Goal: Information Seeking & Learning: Check status

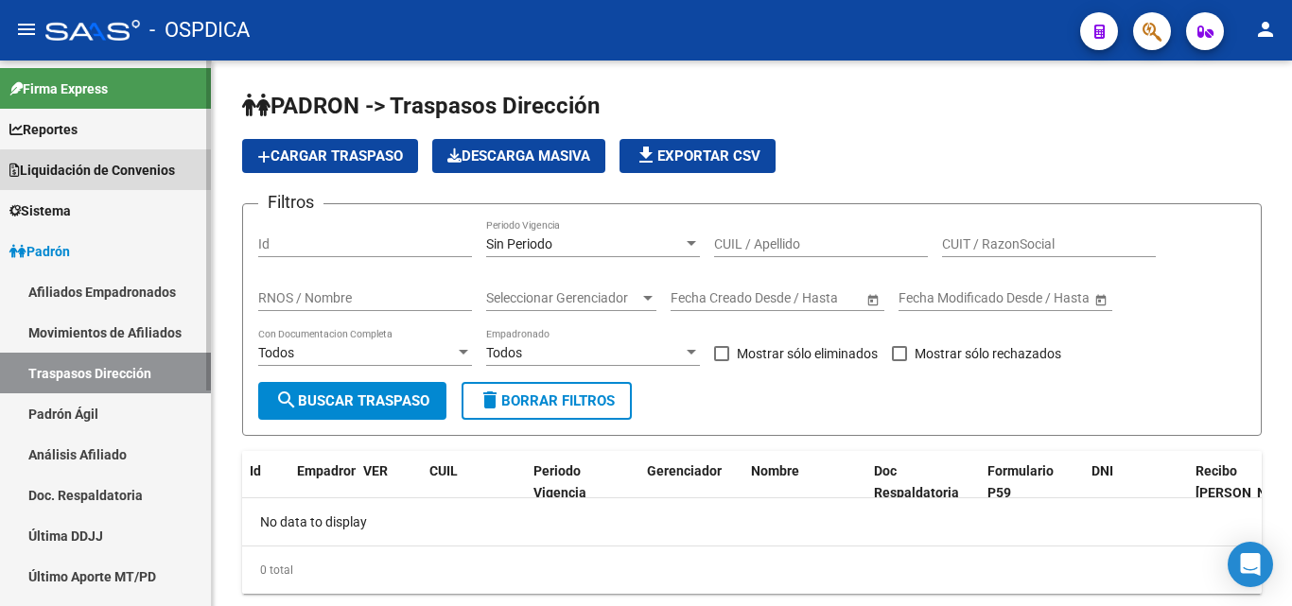
click at [106, 170] on span "Liquidación de Convenios" at bounding box center [92, 170] width 166 height 21
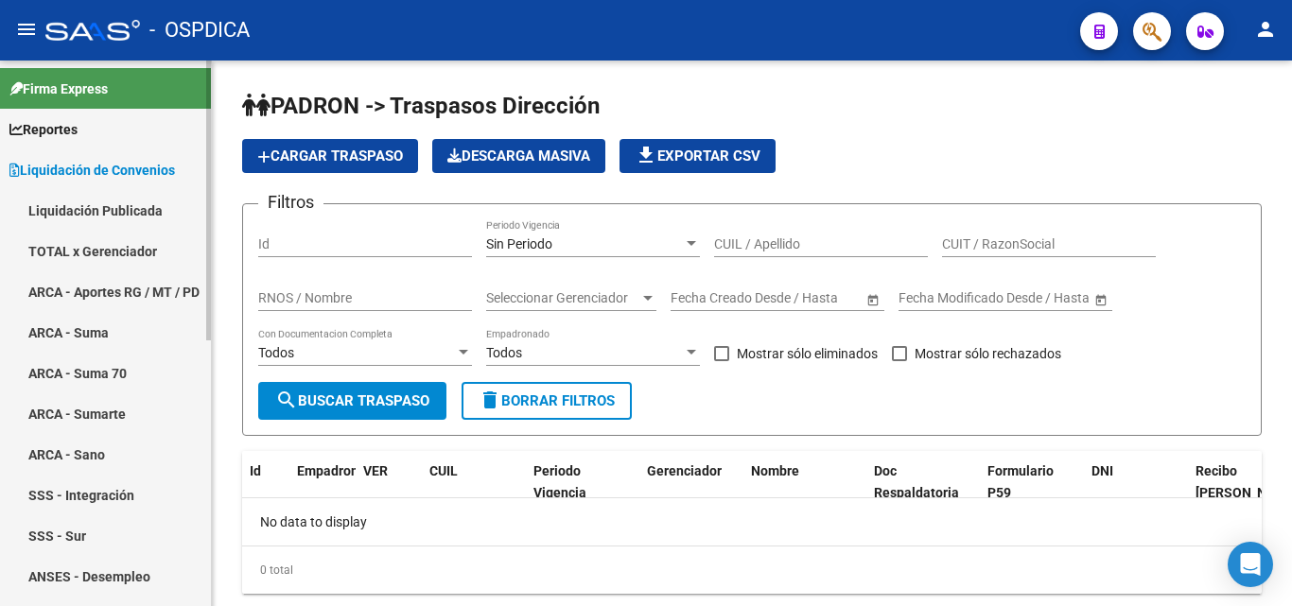
click at [105, 279] on link "ARCA - Aportes RG / MT / PD" at bounding box center [105, 292] width 211 height 41
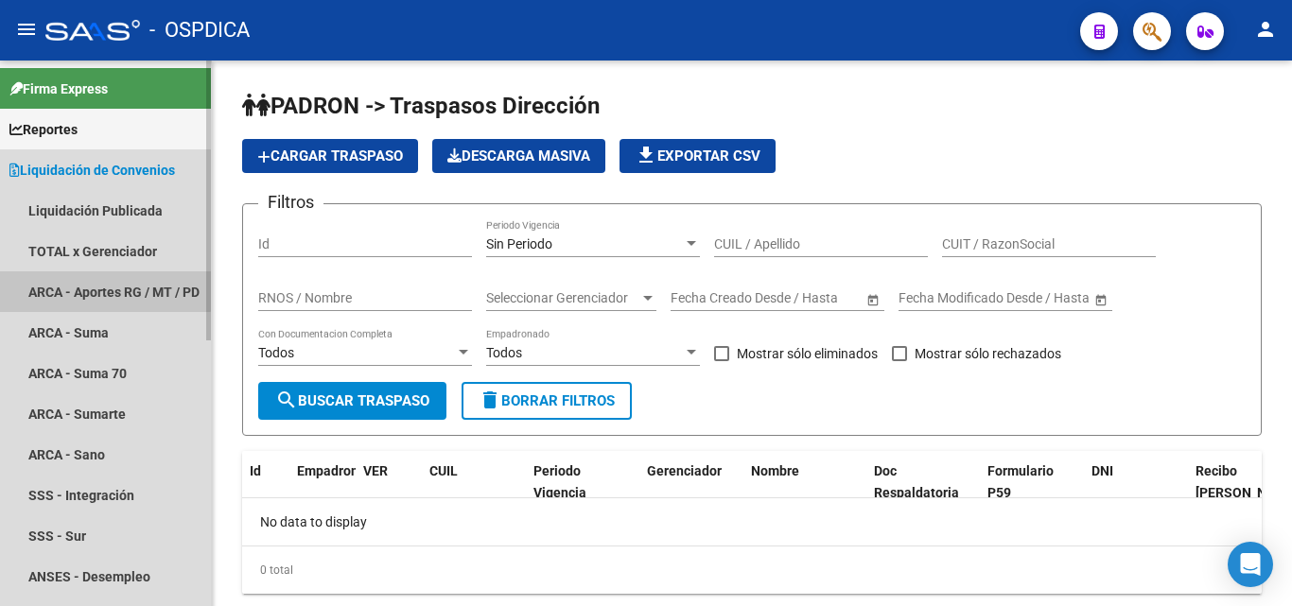
click at [105, 279] on link "ARCA - Aportes RG / MT / PD" at bounding box center [105, 292] width 211 height 41
click at [81, 274] on link "ARCA - Aportes RG / MT / PD" at bounding box center [105, 292] width 211 height 41
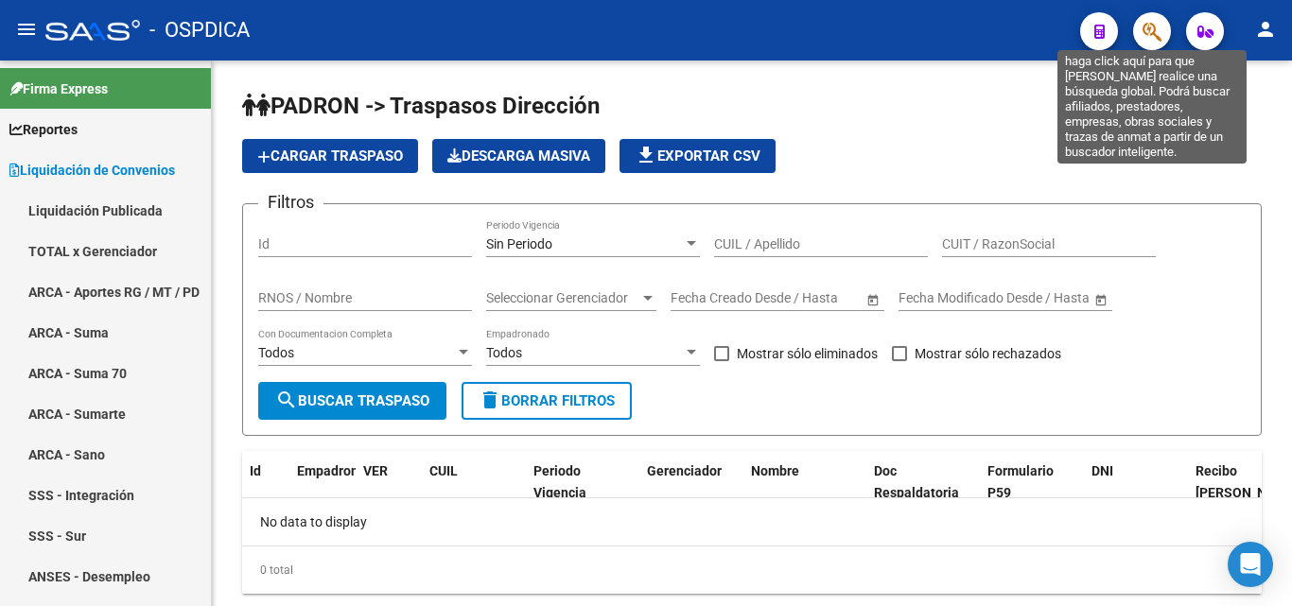
click at [1154, 22] on icon "button" at bounding box center [1152, 32] width 19 height 22
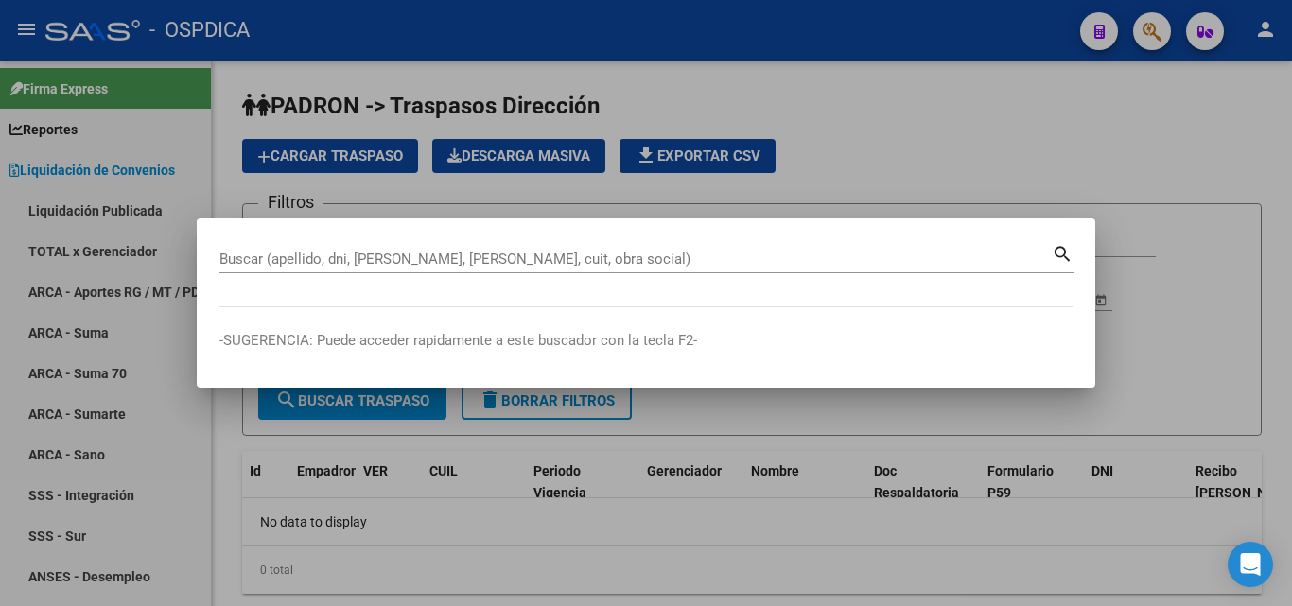
click at [877, 120] on div at bounding box center [646, 303] width 1292 height 606
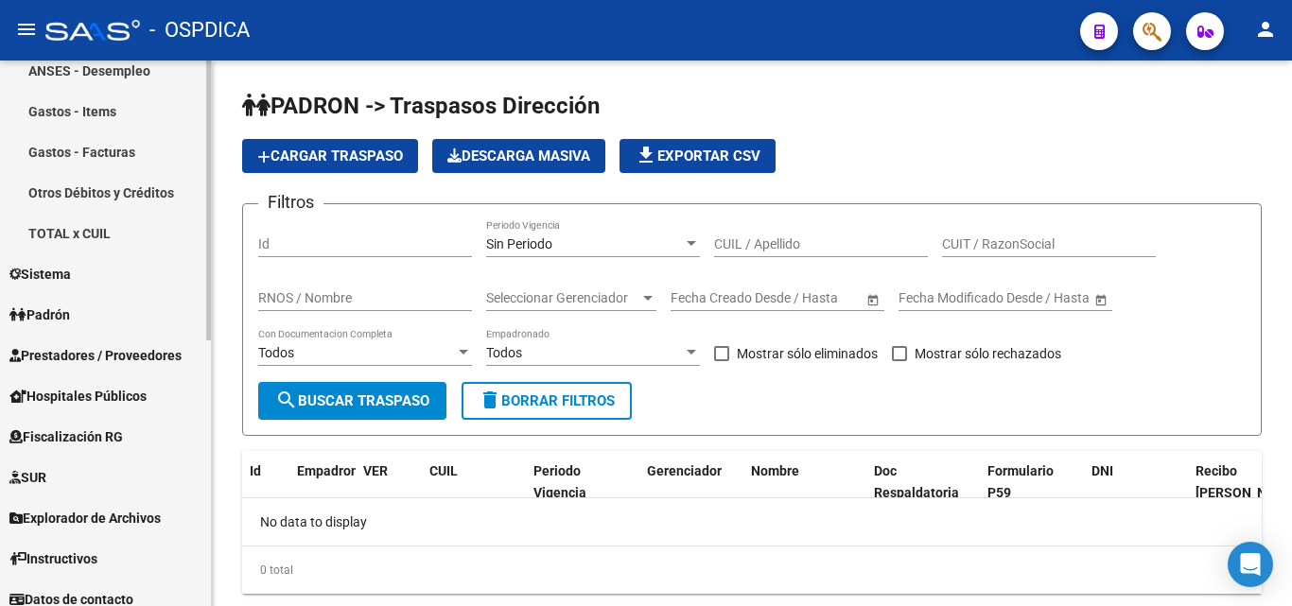
scroll to position [519, 0]
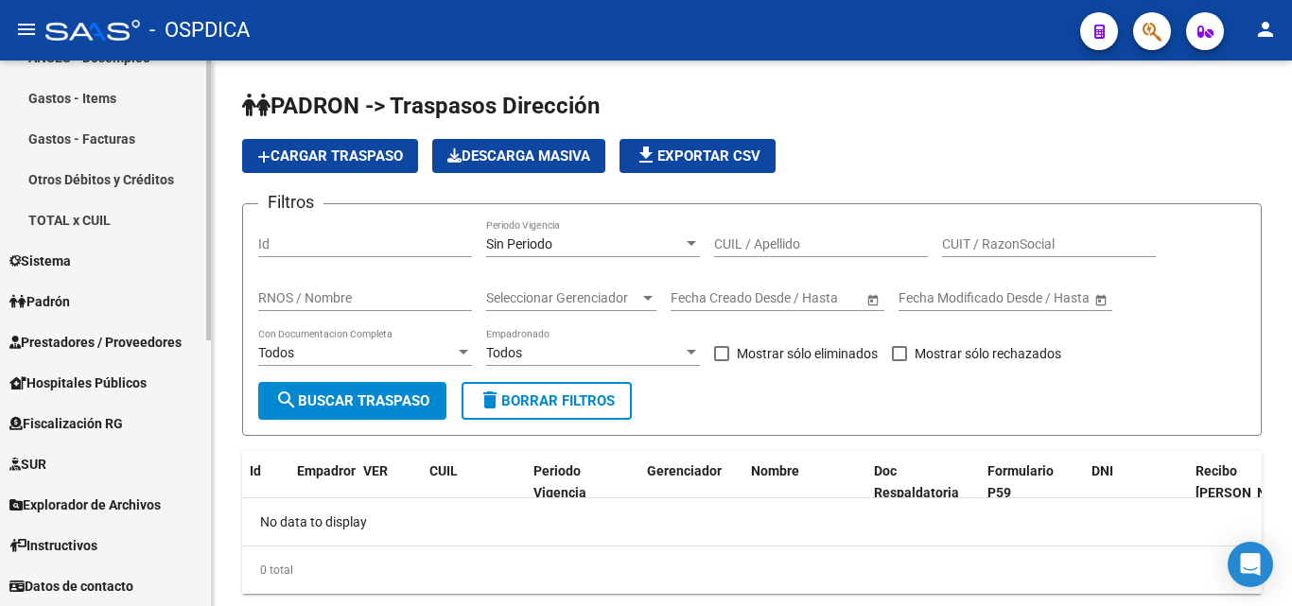
click at [77, 417] on span "Fiscalización RG" at bounding box center [66, 423] width 114 height 21
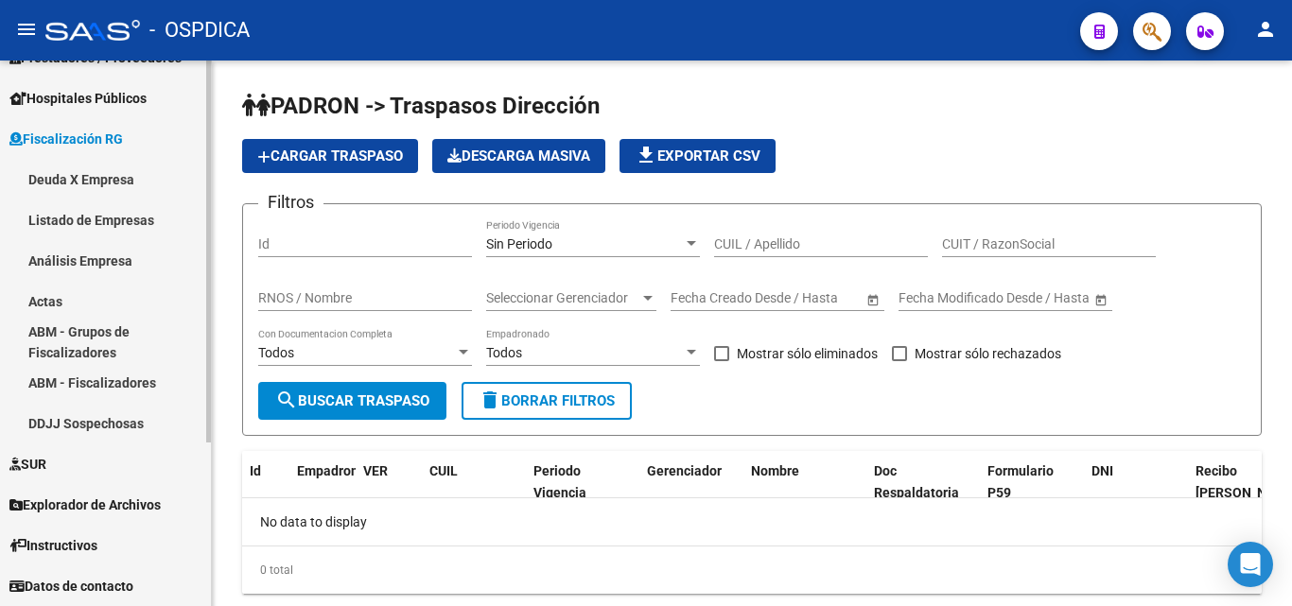
scroll to position [235, 0]
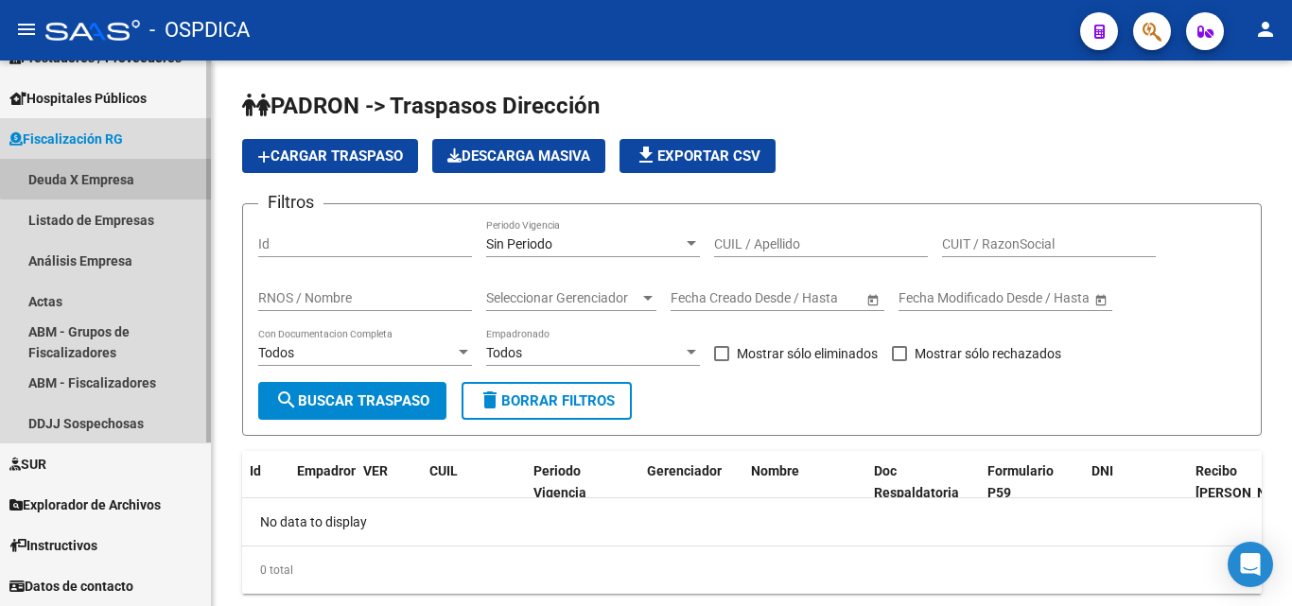
click at [121, 176] on link "Deuda X Empresa" at bounding box center [105, 179] width 211 height 41
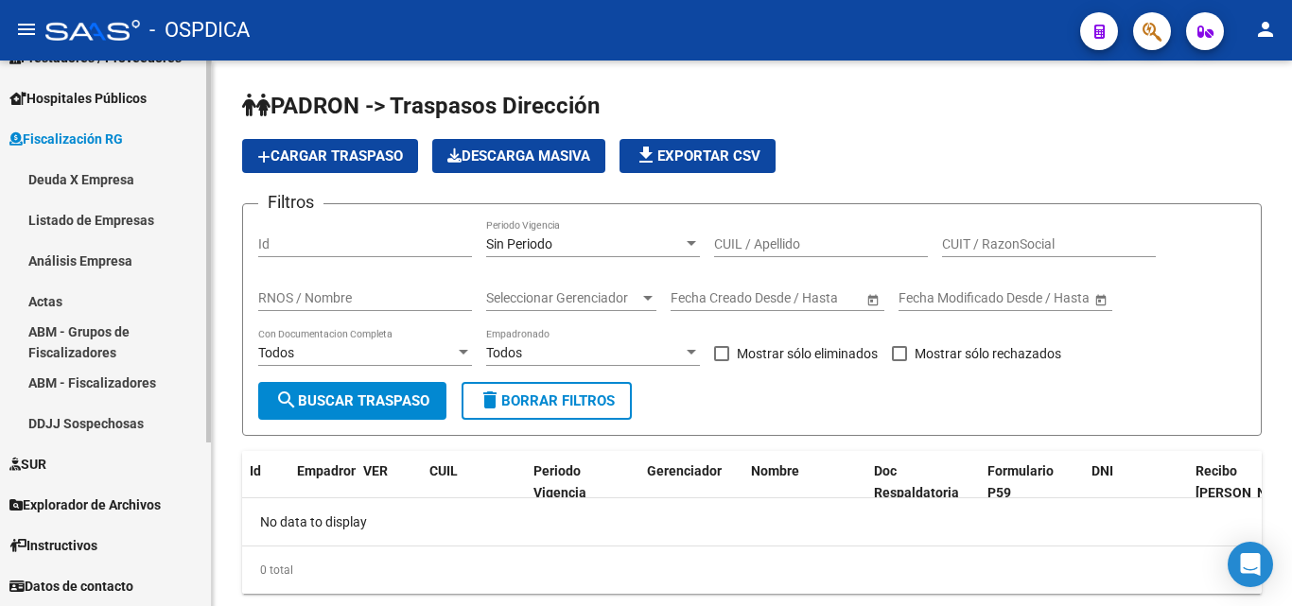
click at [85, 219] on link "Listado de Empresas" at bounding box center [105, 220] width 211 height 41
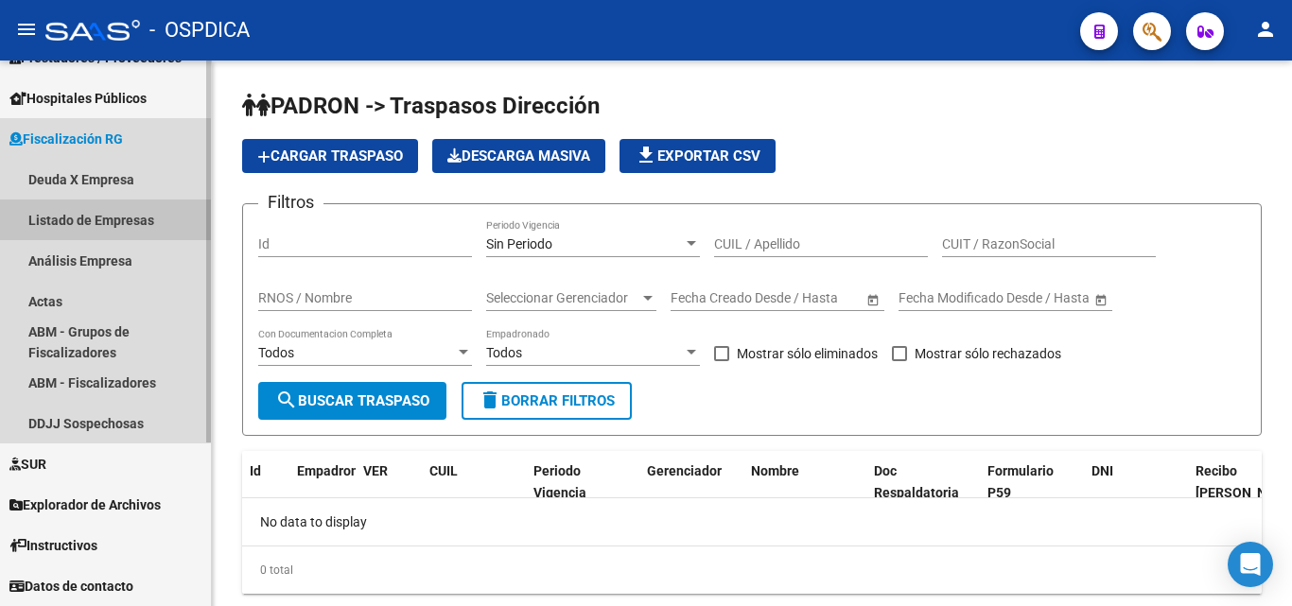
click at [103, 212] on link "Listado de Empresas" at bounding box center [105, 220] width 211 height 41
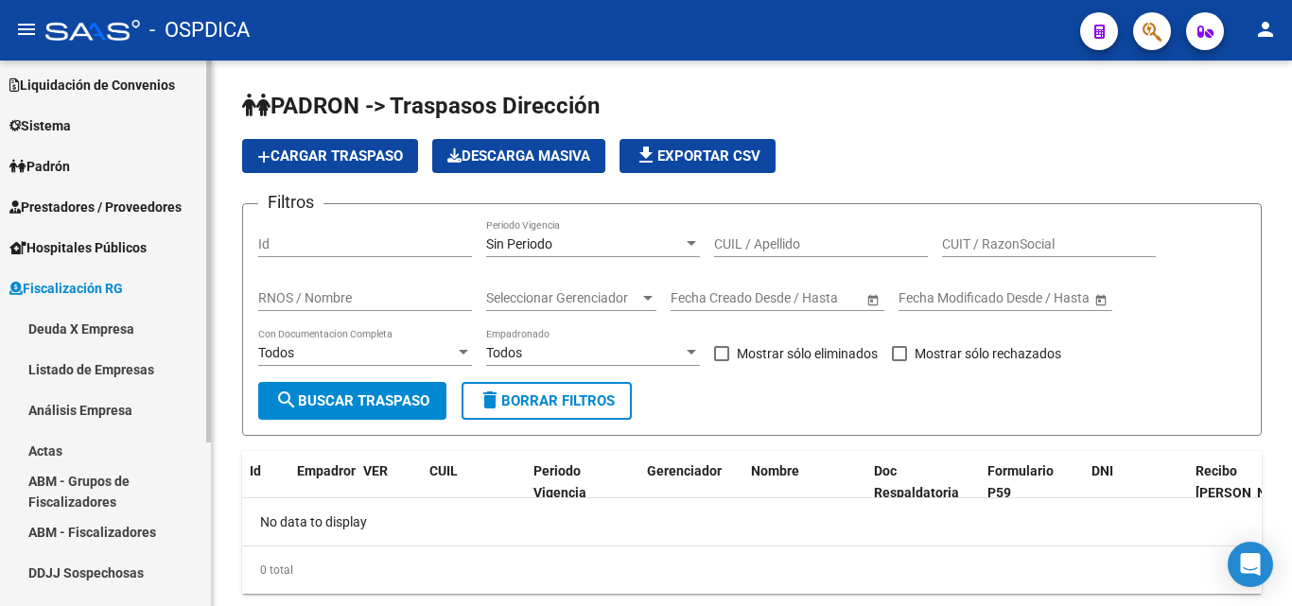
scroll to position [0, 0]
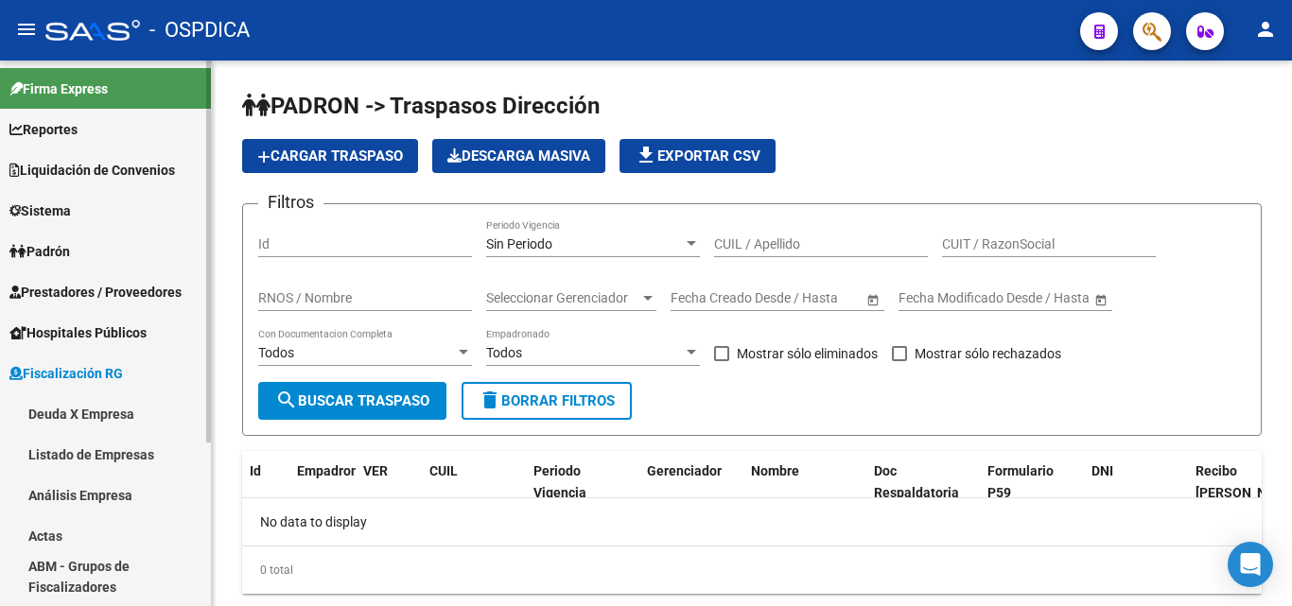
click at [91, 158] on link "Liquidación de Convenios" at bounding box center [105, 169] width 211 height 41
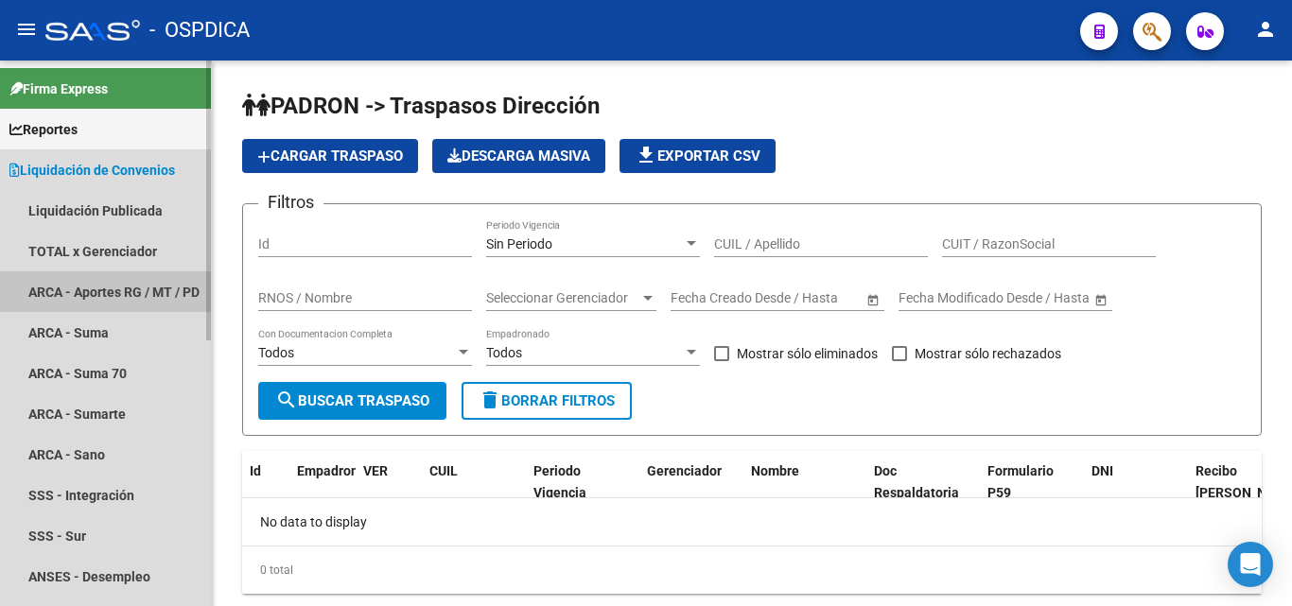
click at [91, 285] on link "ARCA - Aportes RG / MT / PD" at bounding box center [105, 292] width 211 height 41
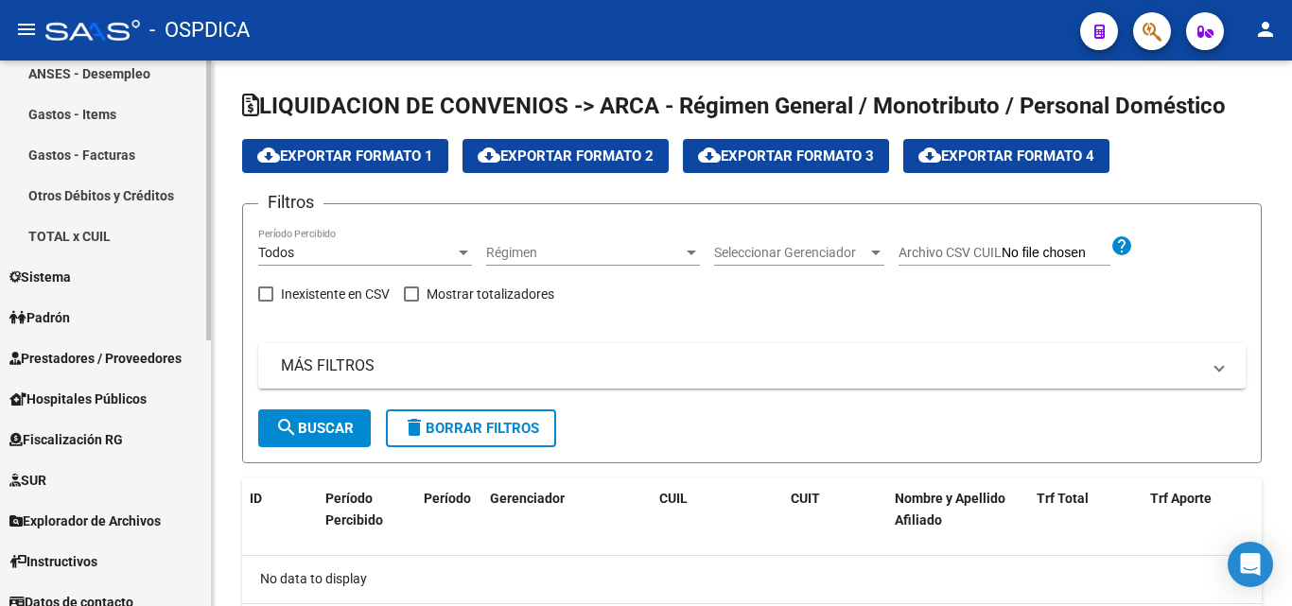
scroll to position [519, 0]
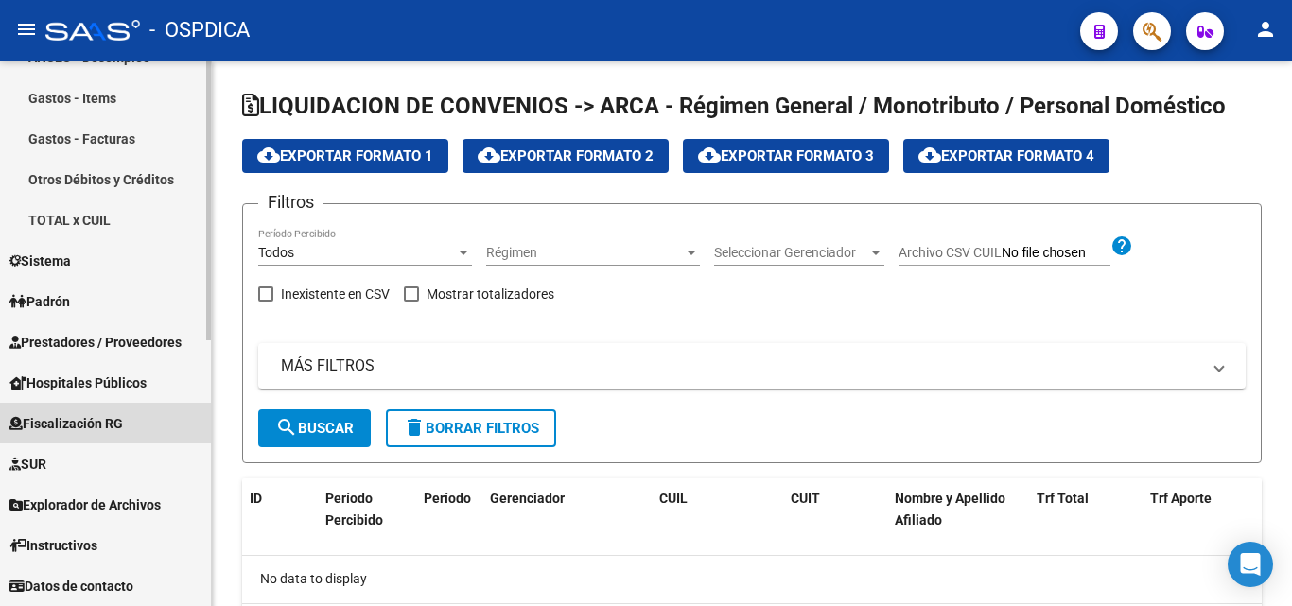
click at [87, 419] on span "Fiscalización RG" at bounding box center [66, 423] width 114 height 21
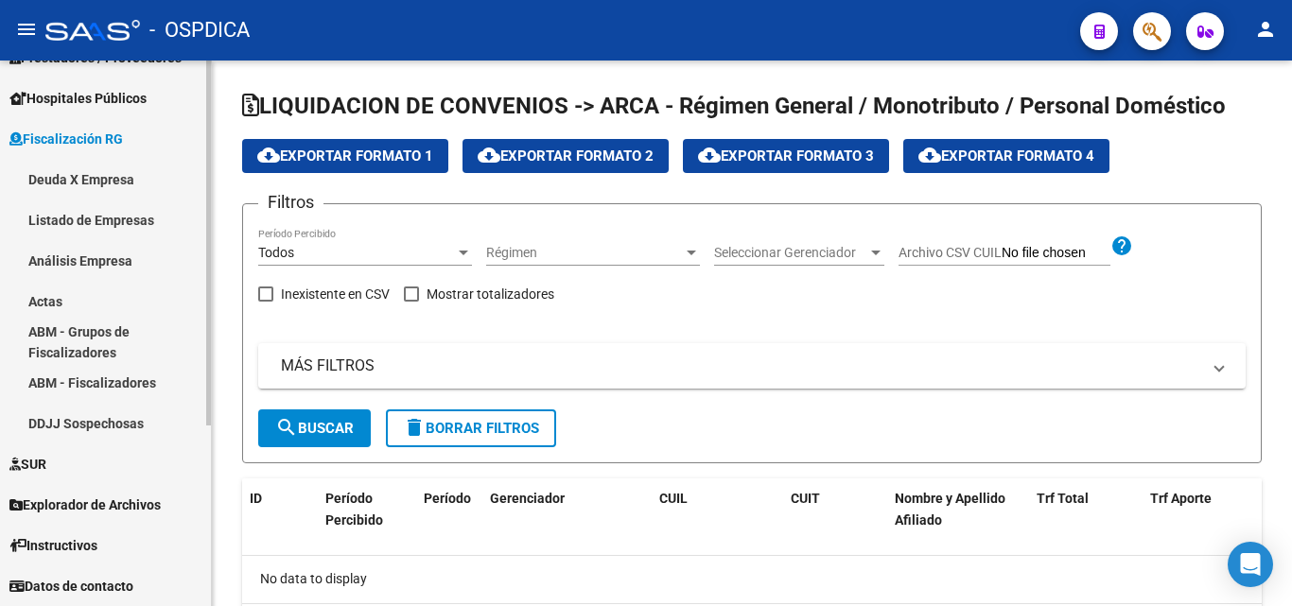
scroll to position [235, 0]
click at [78, 173] on link "Deuda X Empresa" at bounding box center [105, 179] width 211 height 41
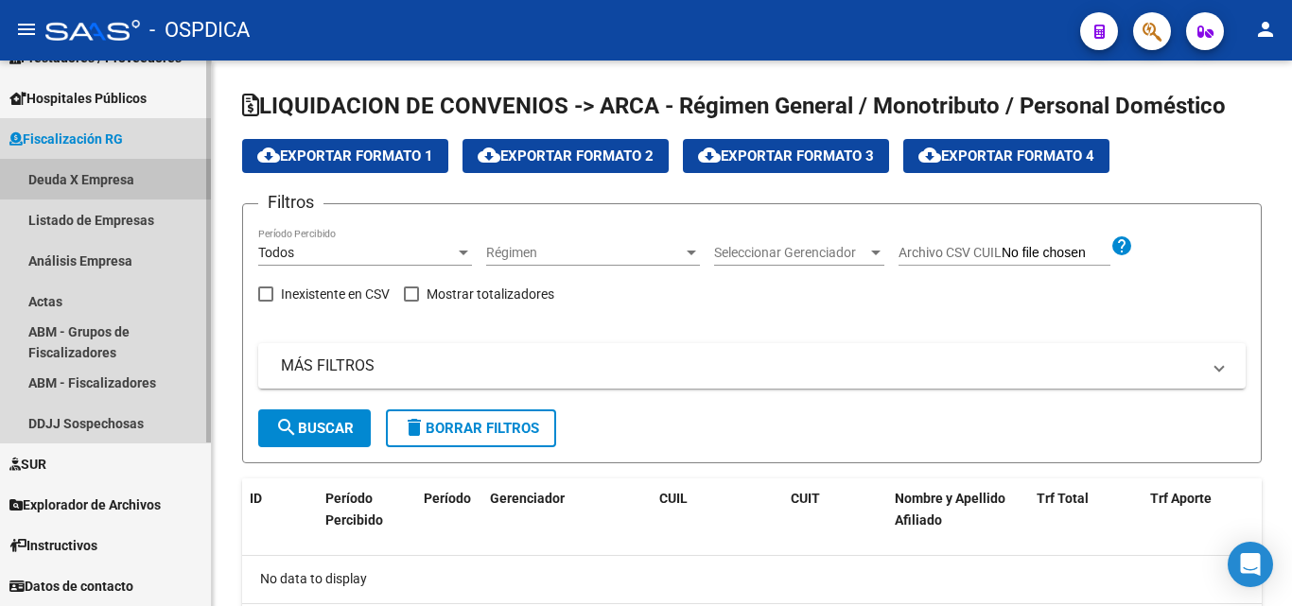
click at [78, 173] on link "Deuda X Empresa" at bounding box center [105, 179] width 211 height 41
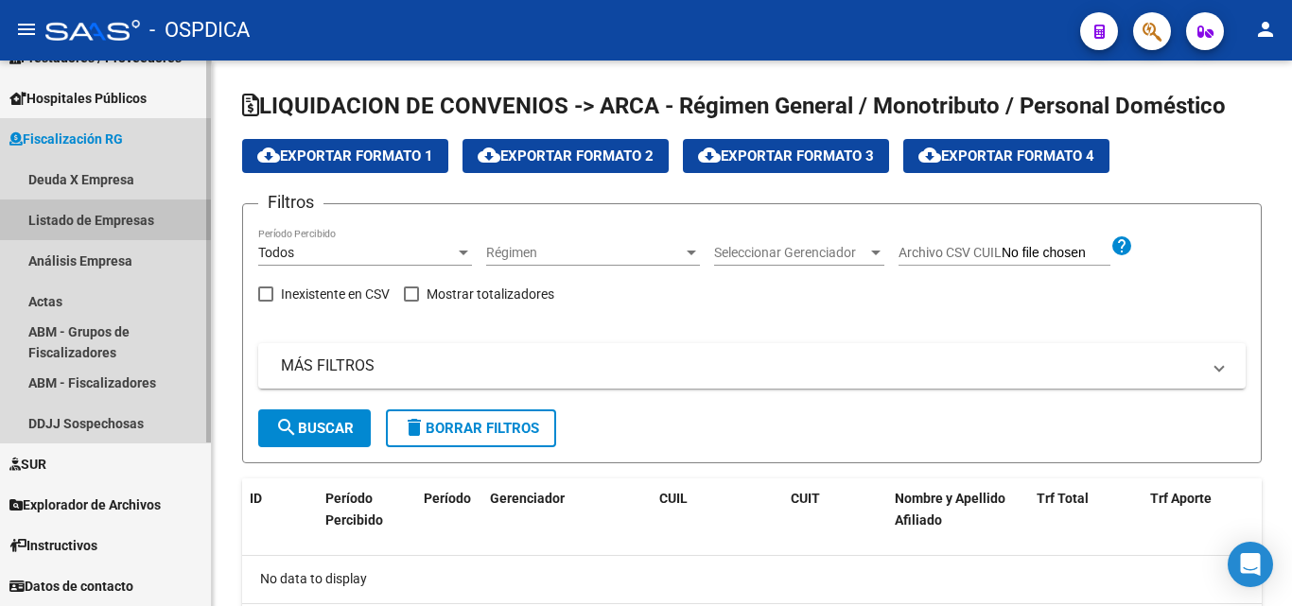
click at [96, 214] on link "Listado de Empresas" at bounding box center [105, 220] width 211 height 41
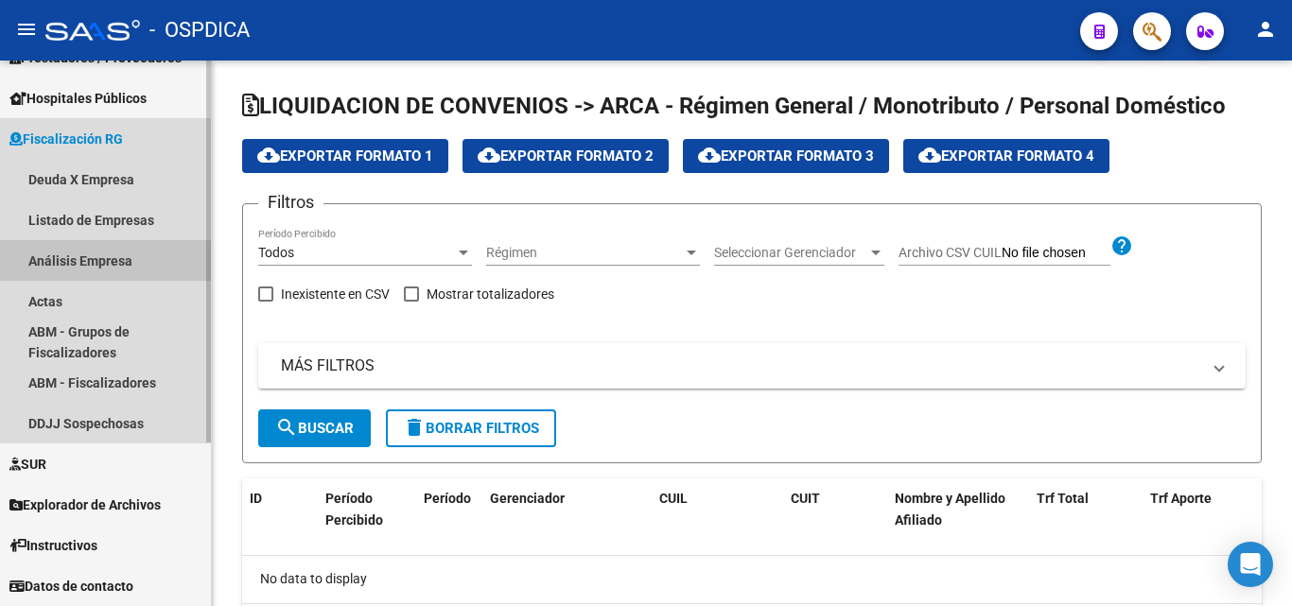
click at [104, 254] on link "Análisis Empresa" at bounding box center [105, 260] width 211 height 41
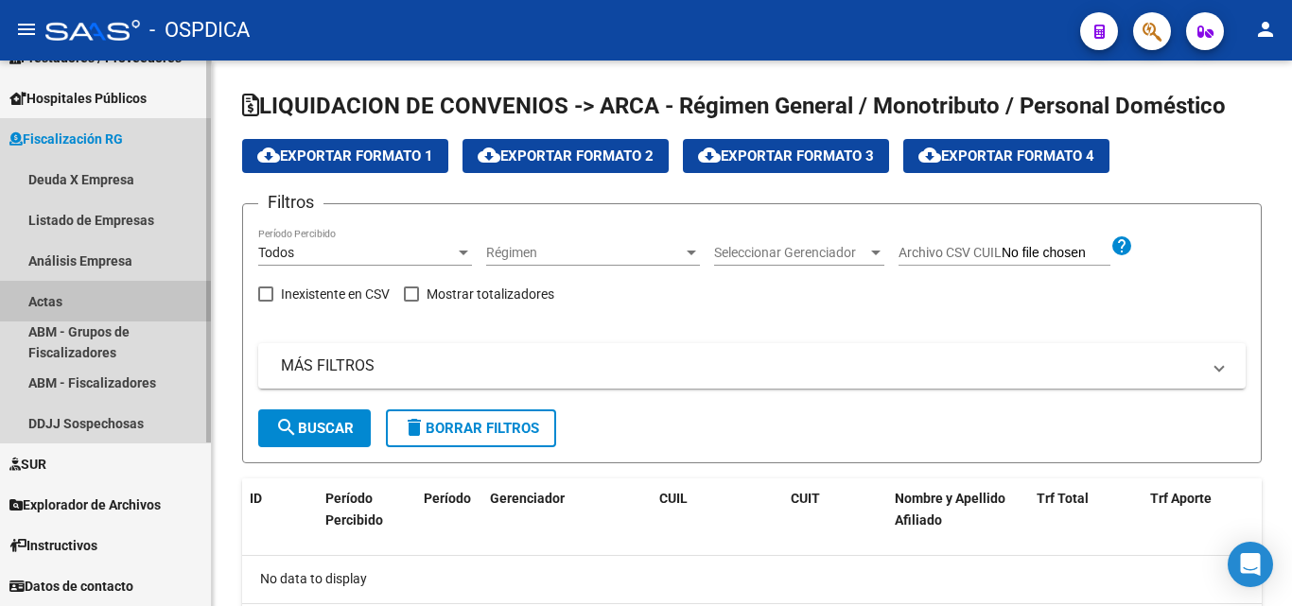
click at [93, 297] on link "Actas" at bounding box center [105, 301] width 211 height 41
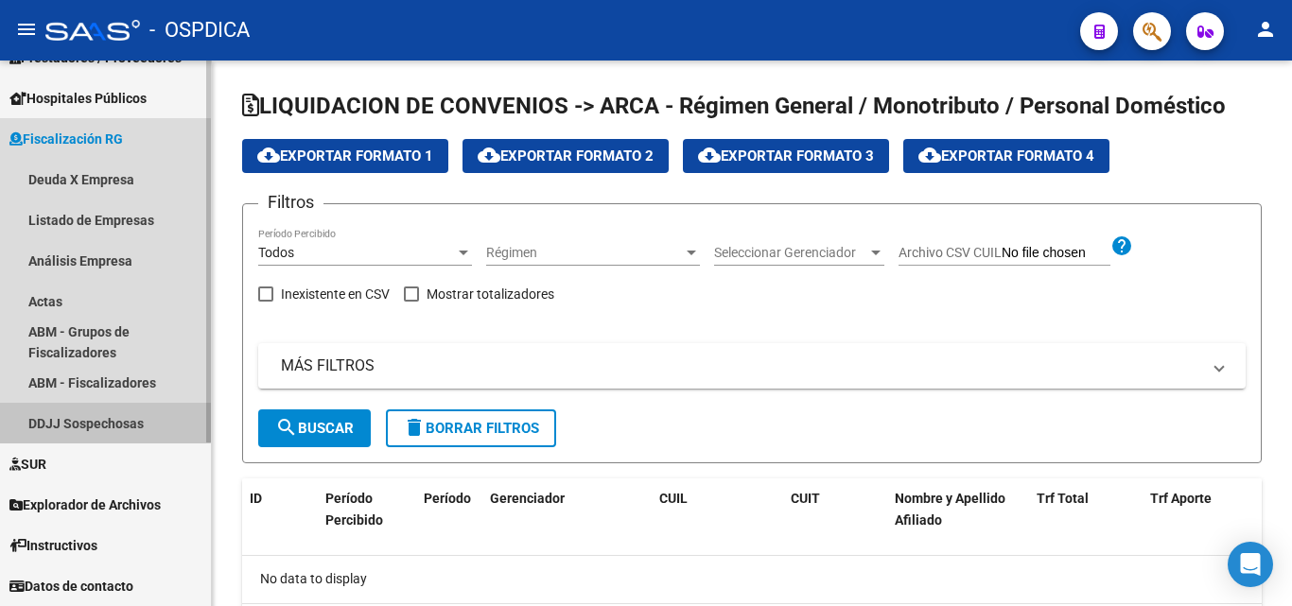
click at [95, 421] on link "DDJJ Sospechosas" at bounding box center [105, 423] width 211 height 41
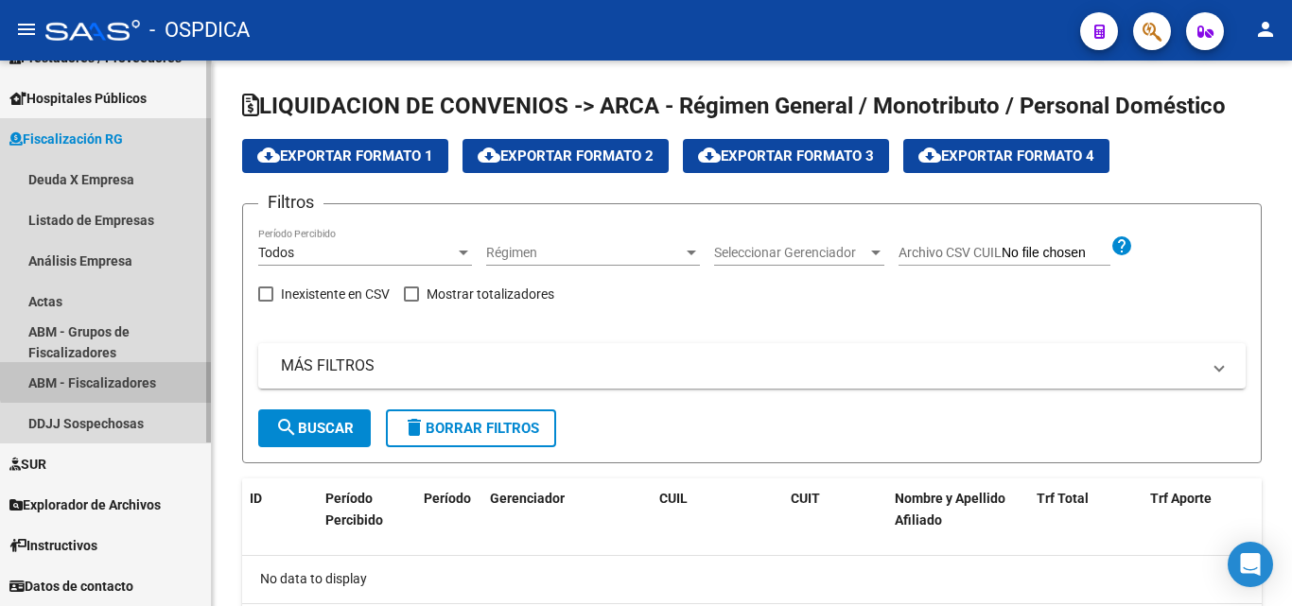
click at [113, 376] on link "ABM - Fiscalizadores" at bounding box center [105, 382] width 211 height 41
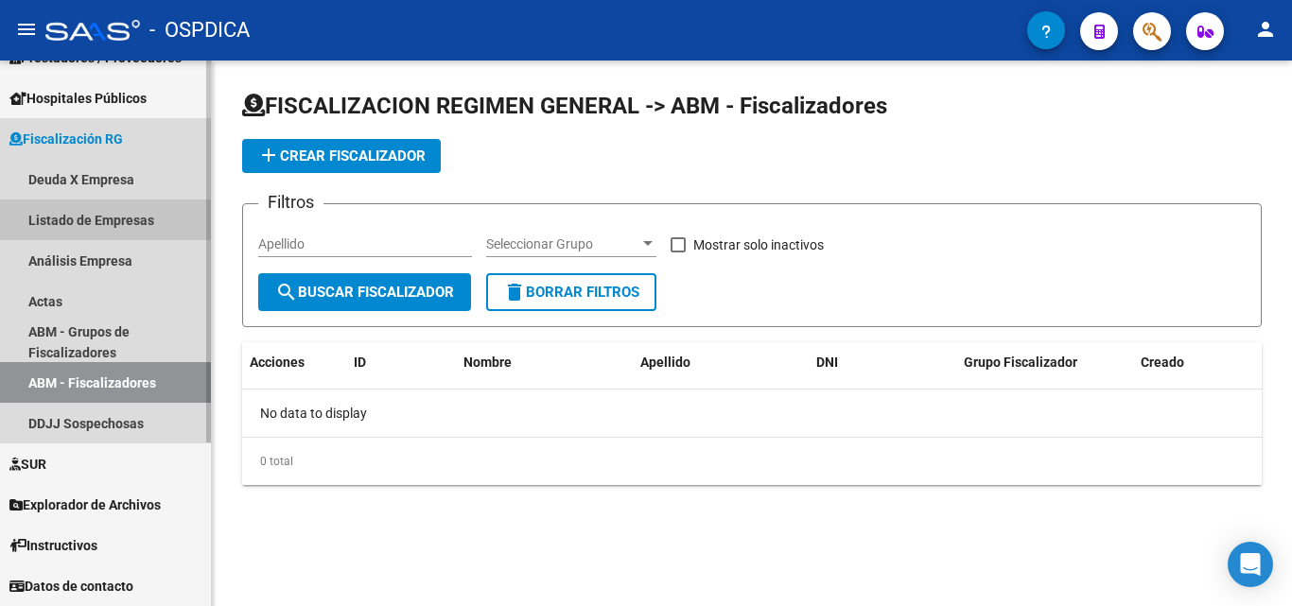
click at [95, 216] on link "Listado de Empresas" at bounding box center [105, 220] width 211 height 41
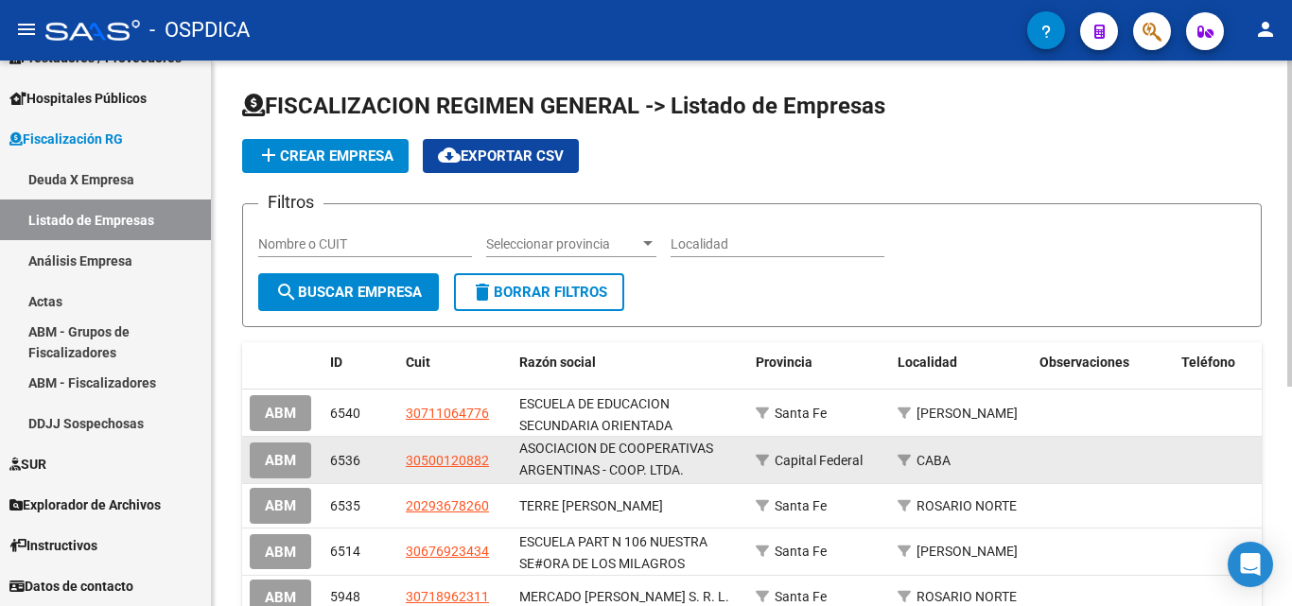
scroll to position [1, 0]
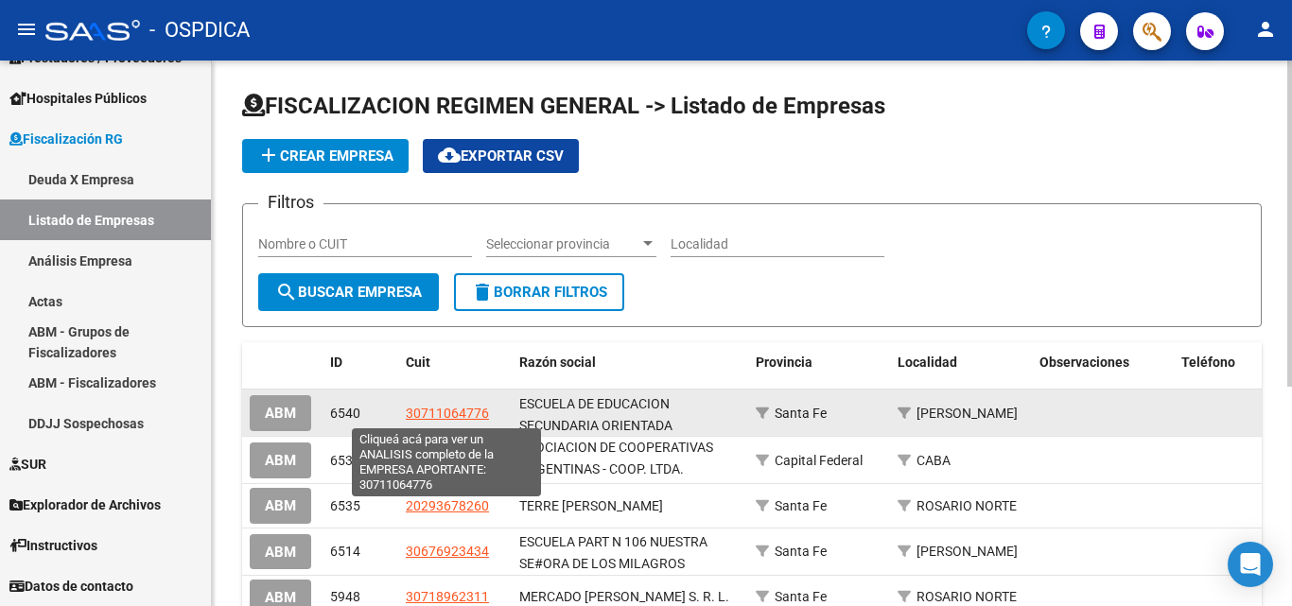
click at [451, 412] on span "30711064776" at bounding box center [447, 413] width 83 height 15
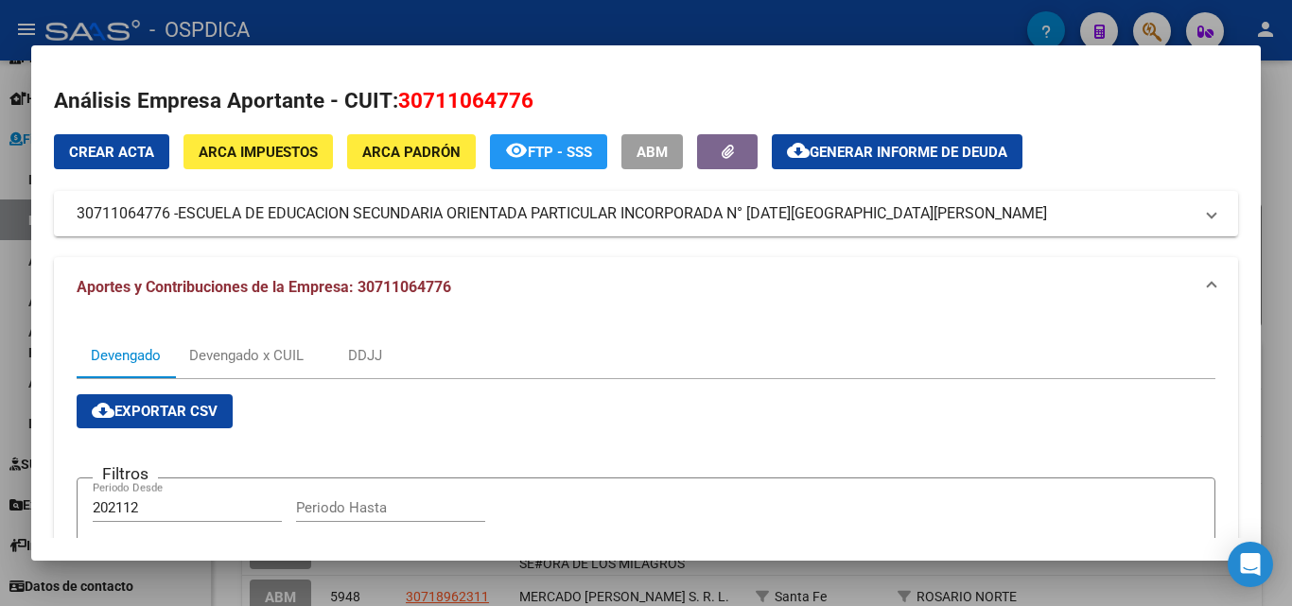
scroll to position [0, 0]
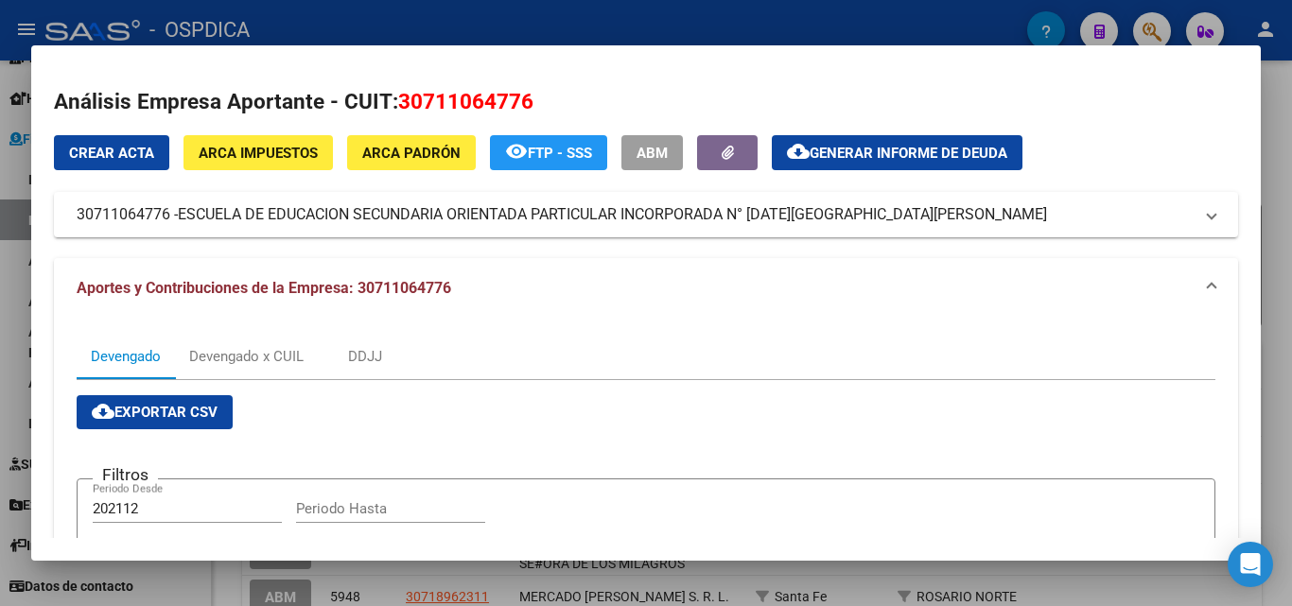
click at [788, 24] on div at bounding box center [646, 303] width 1292 height 606
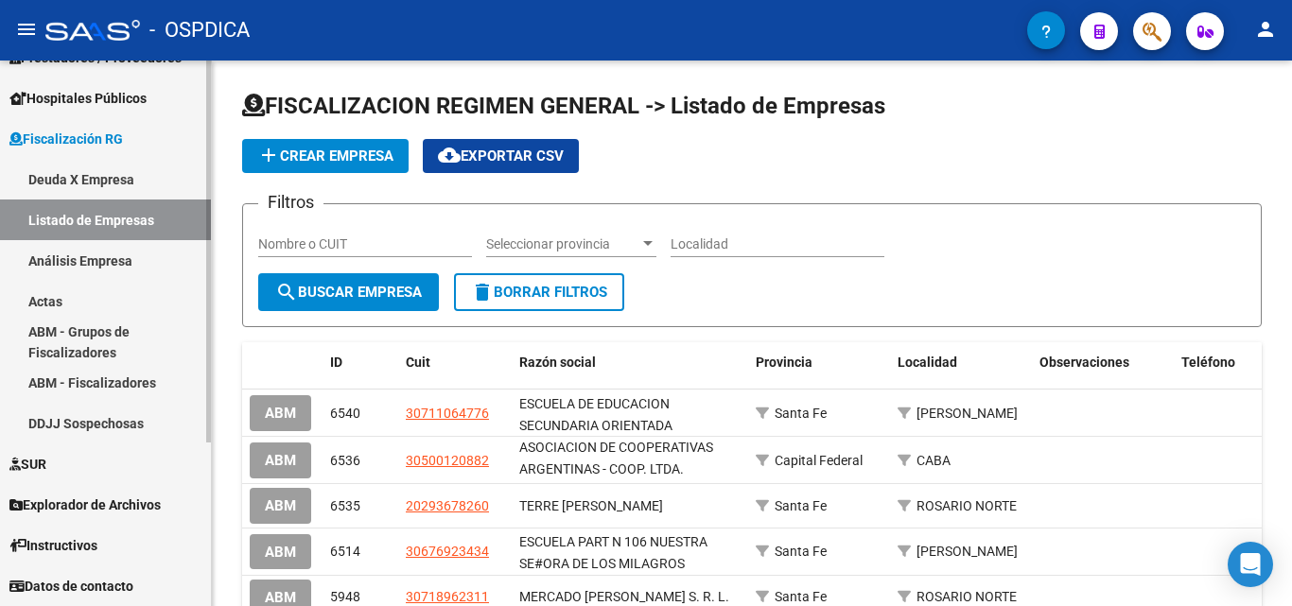
click at [72, 171] on link "Deuda X Empresa" at bounding box center [105, 179] width 211 height 41
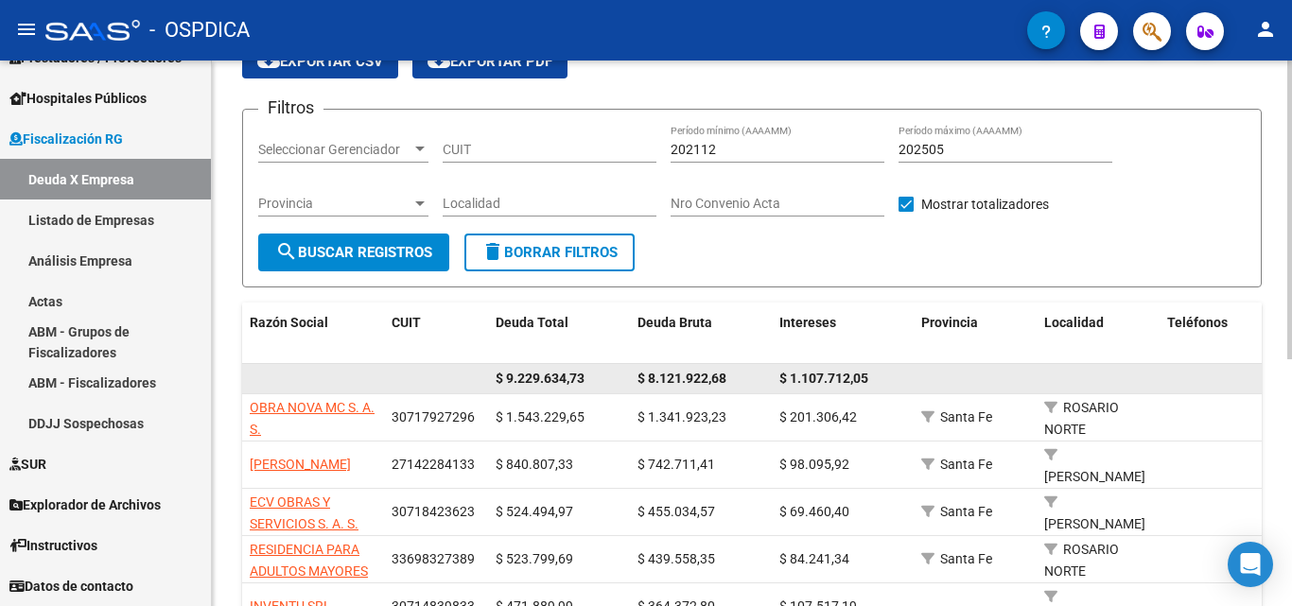
scroll to position [189, 0]
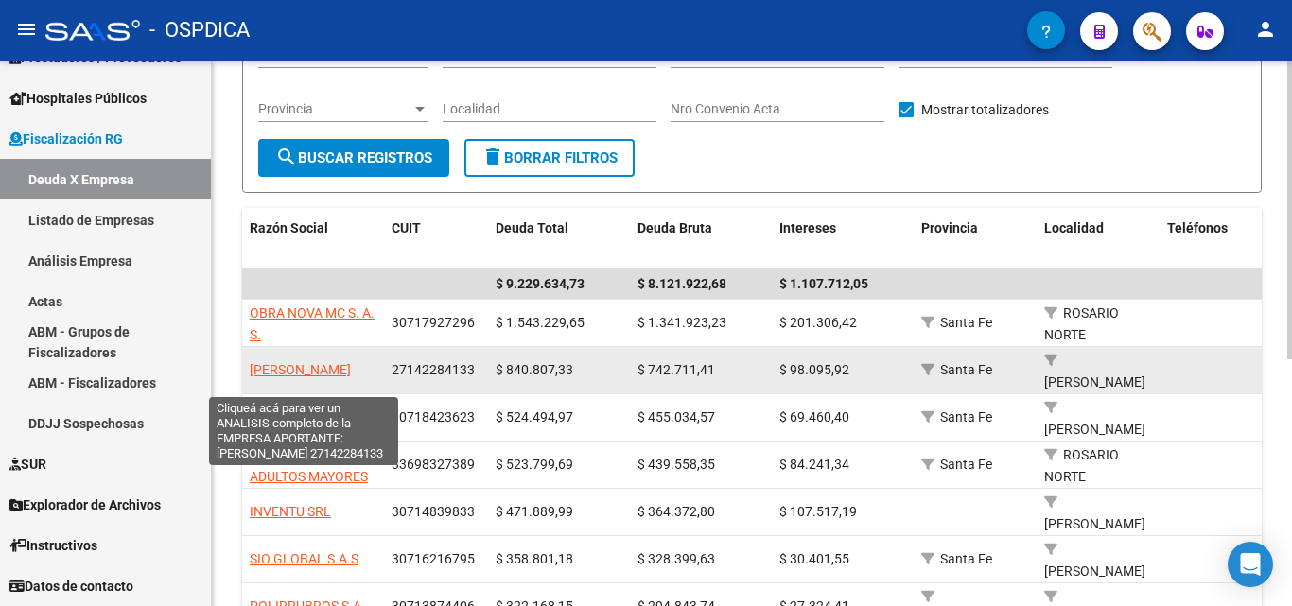
click at [272, 362] on span "[PERSON_NAME]" at bounding box center [300, 369] width 101 height 15
type textarea "27142284133"
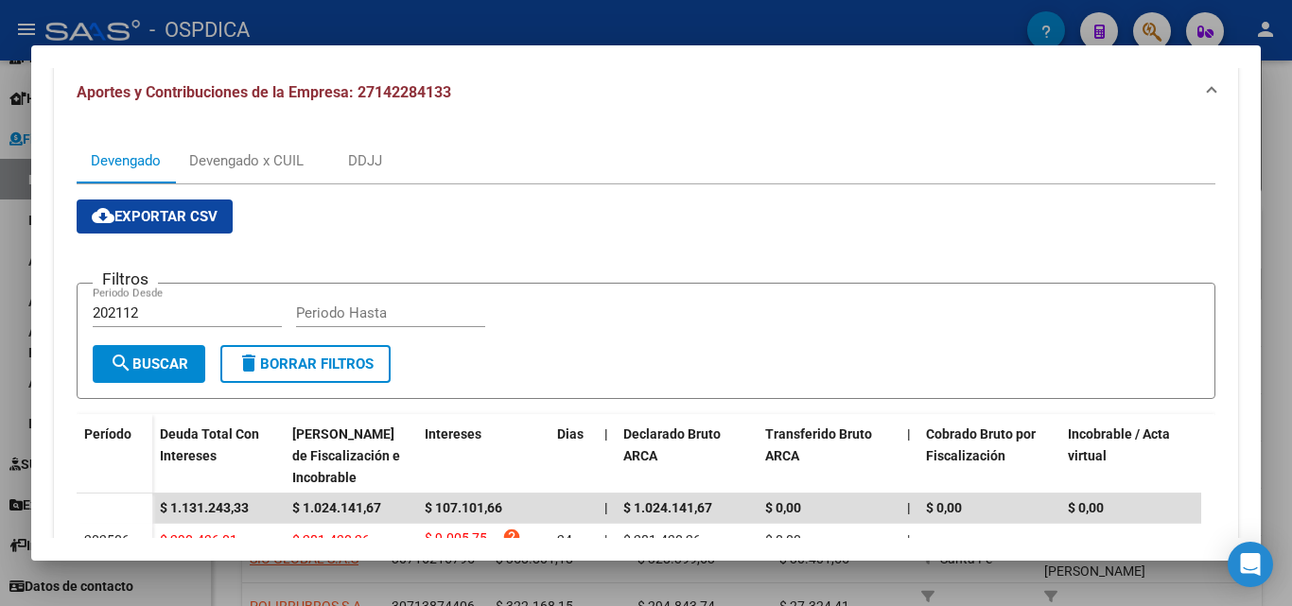
scroll to position [185, 0]
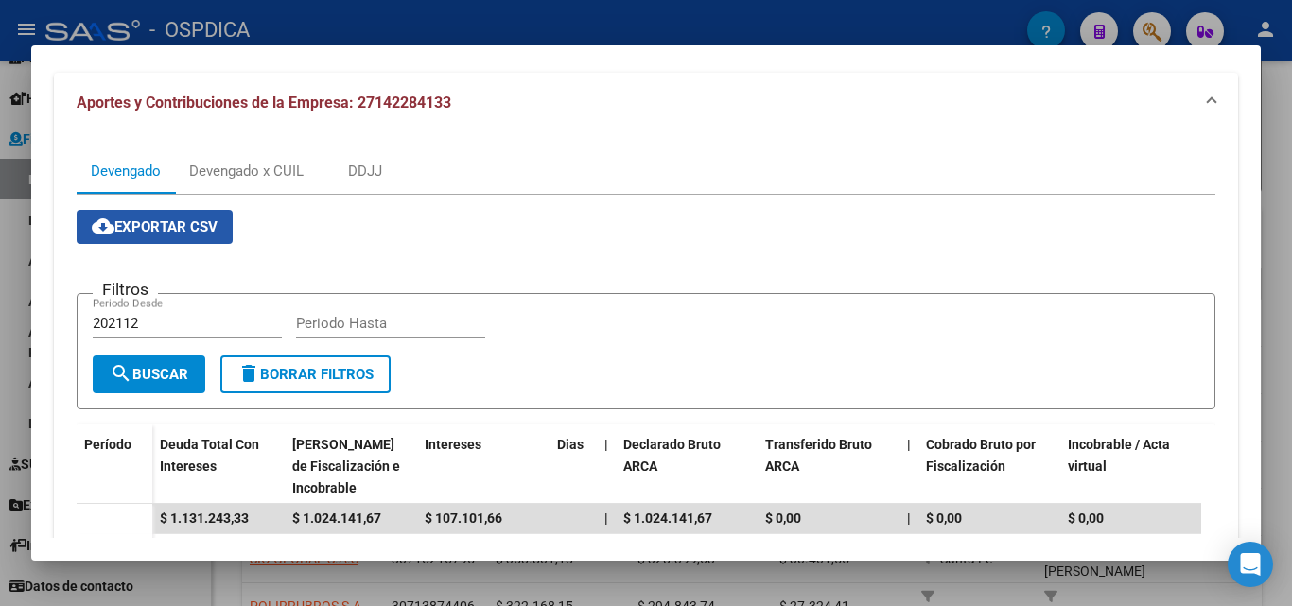
click at [156, 223] on span "cloud_download Exportar CSV" at bounding box center [155, 227] width 126 height 17
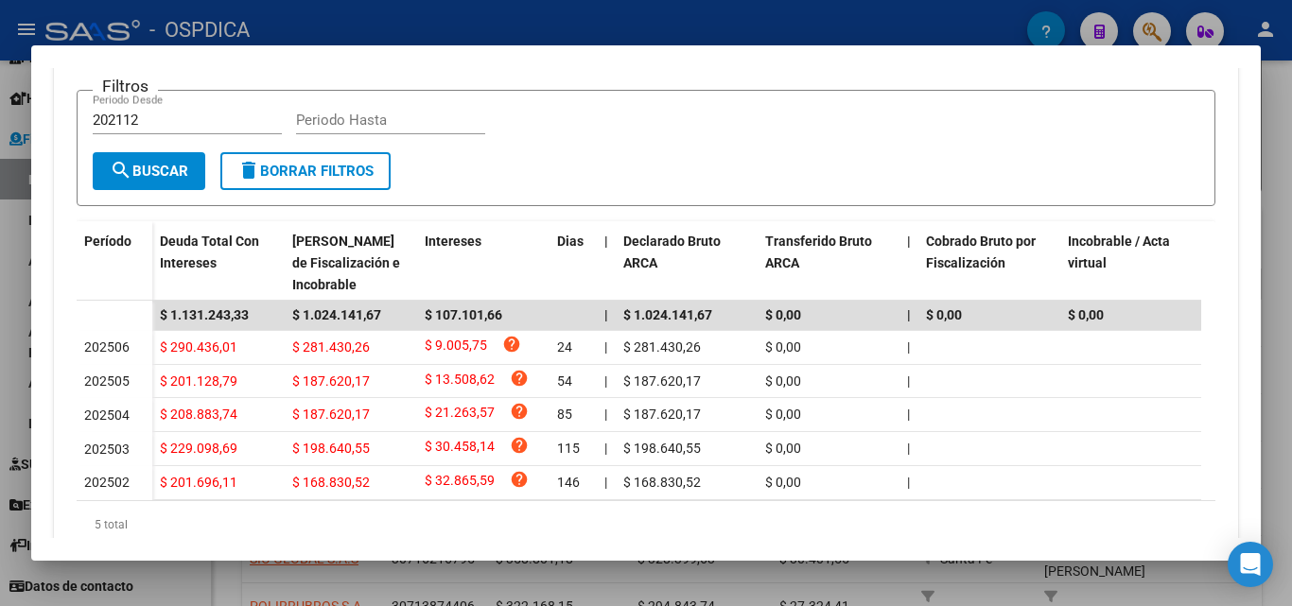
scroll to position [469, 0]
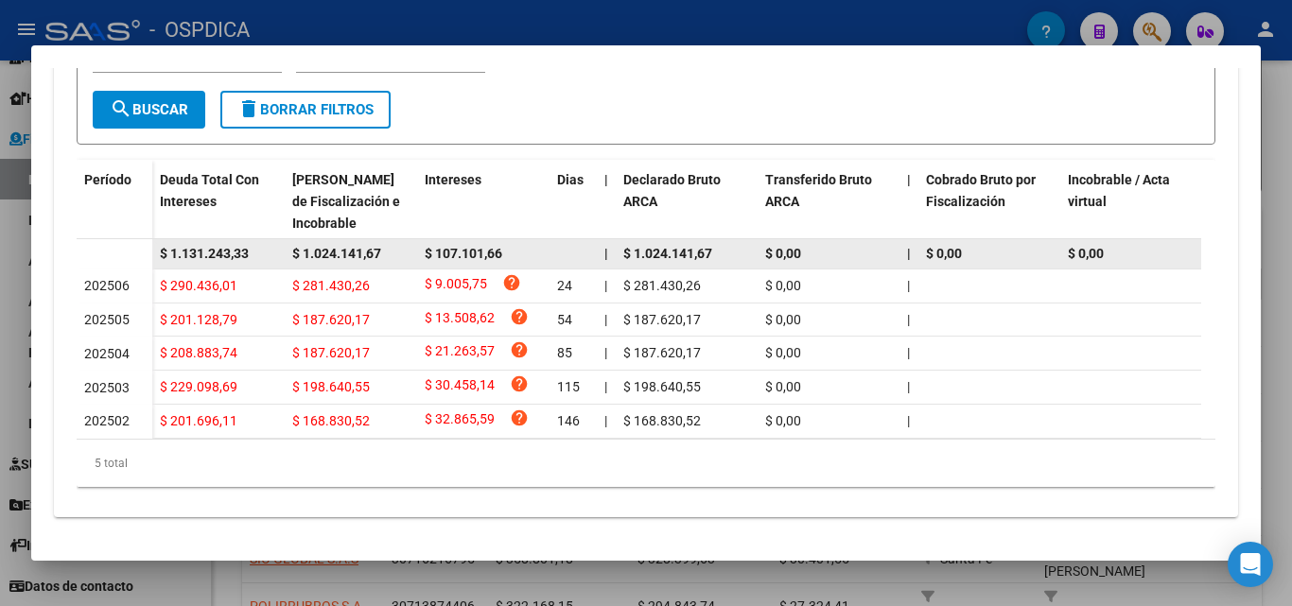
drag, startPoint x: 166, startPoint y: 228, endPoint x: 256, endPoint y: 234, distance: 91.0
click at [256, 243] on div "$ 1.131.243,33" at bounding box center [218, 254] width 117 height 22
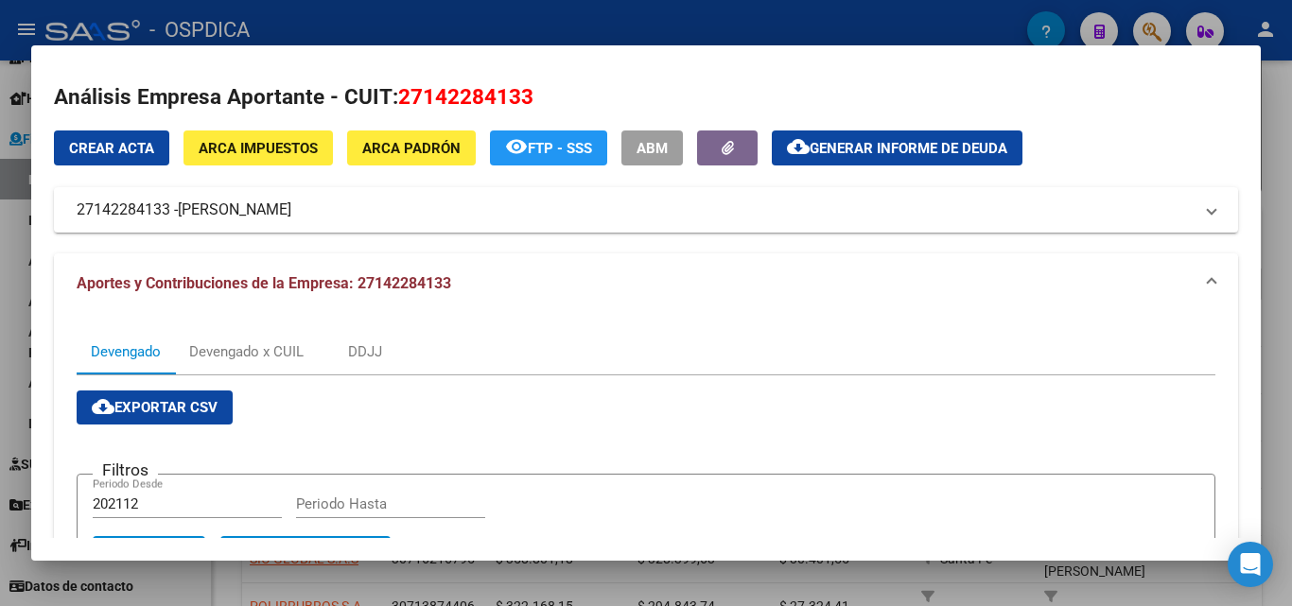
scroll to position [0, 0]
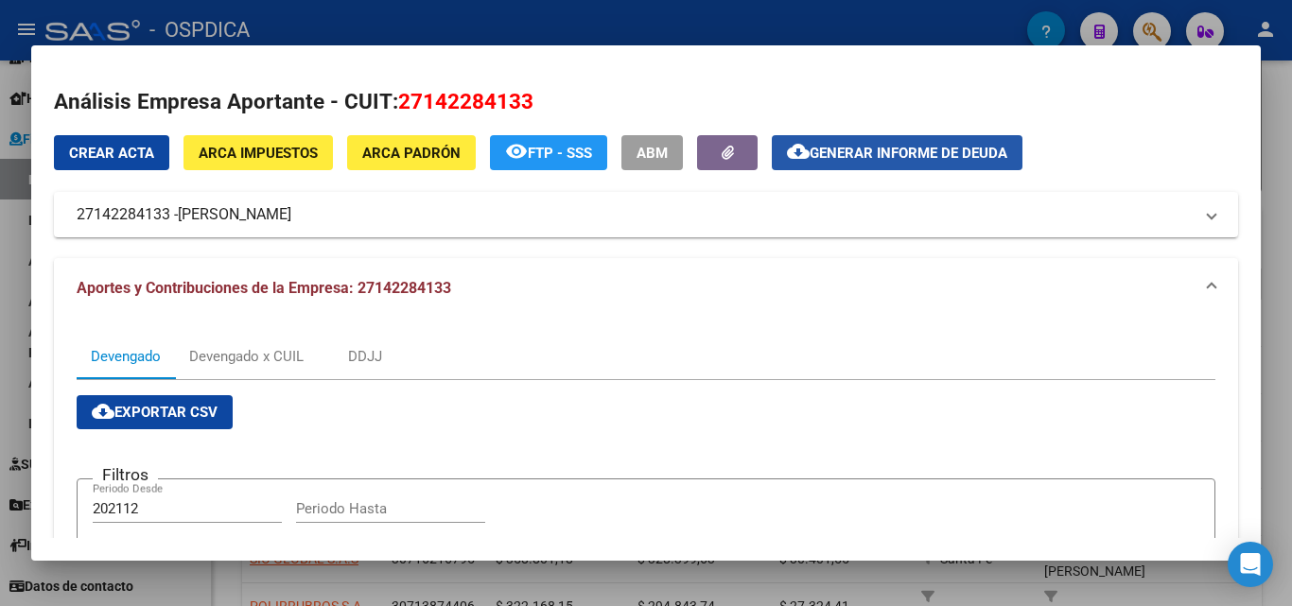
click at [867, 147] on span "Generar informe de deuda" at bounding box center [909, 153] width 198 height 17
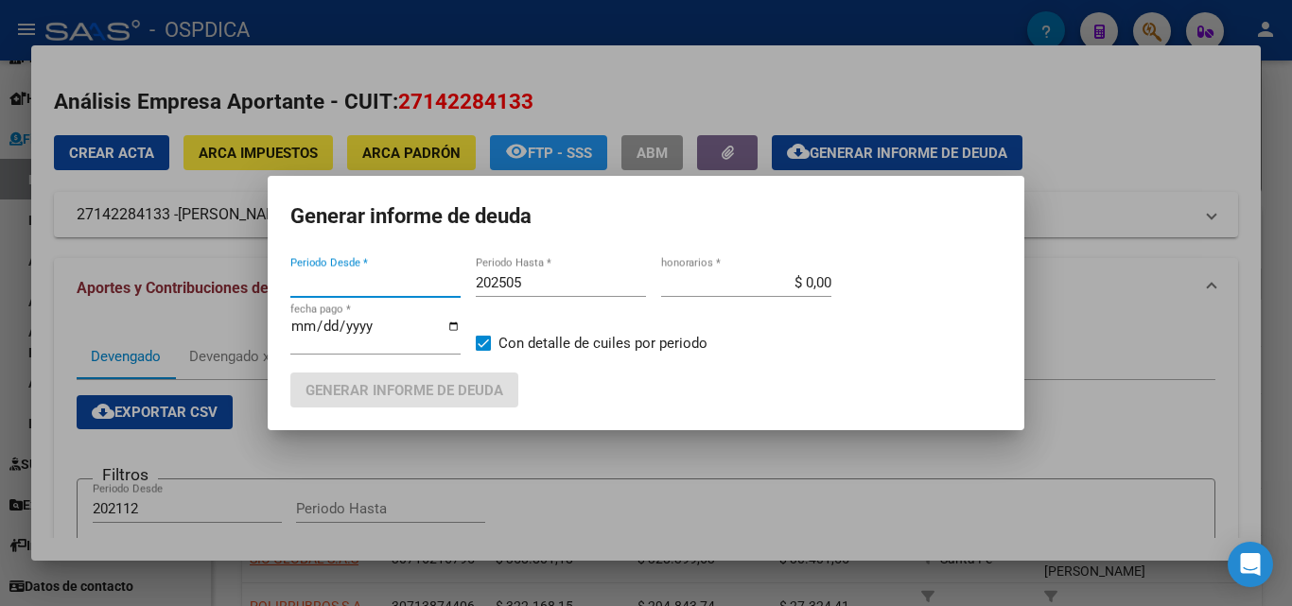
type input "202112"
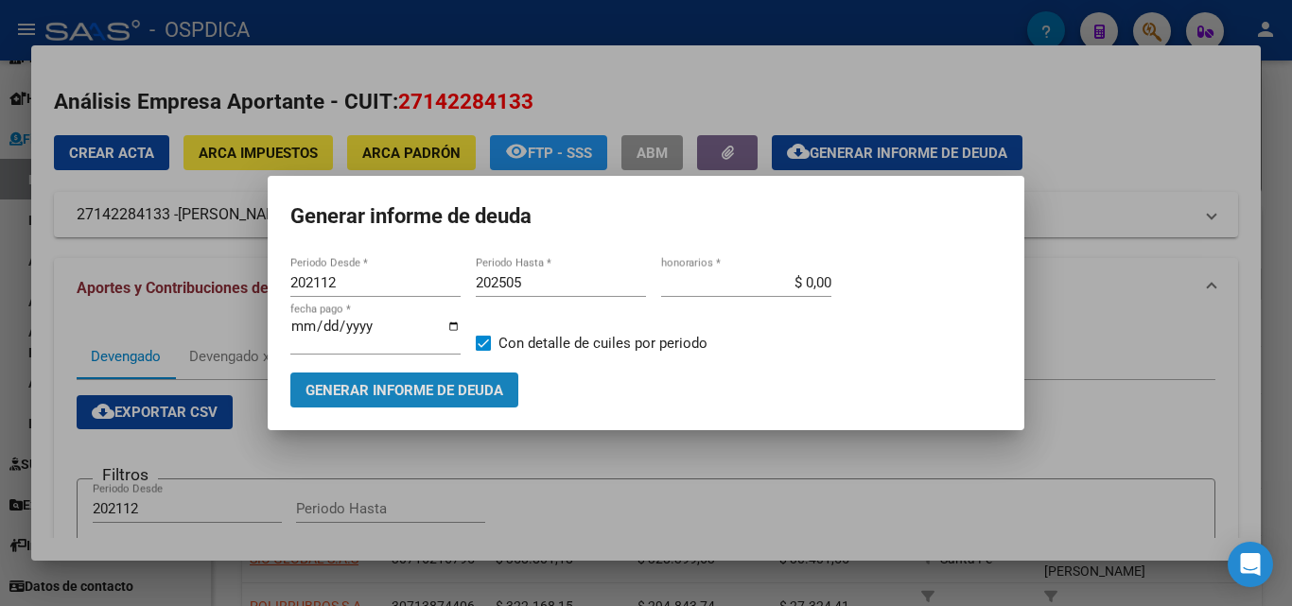
click at [474, 389] on span "Generar informe de deuda" at bounding box center [405, 390] width 198 height 17
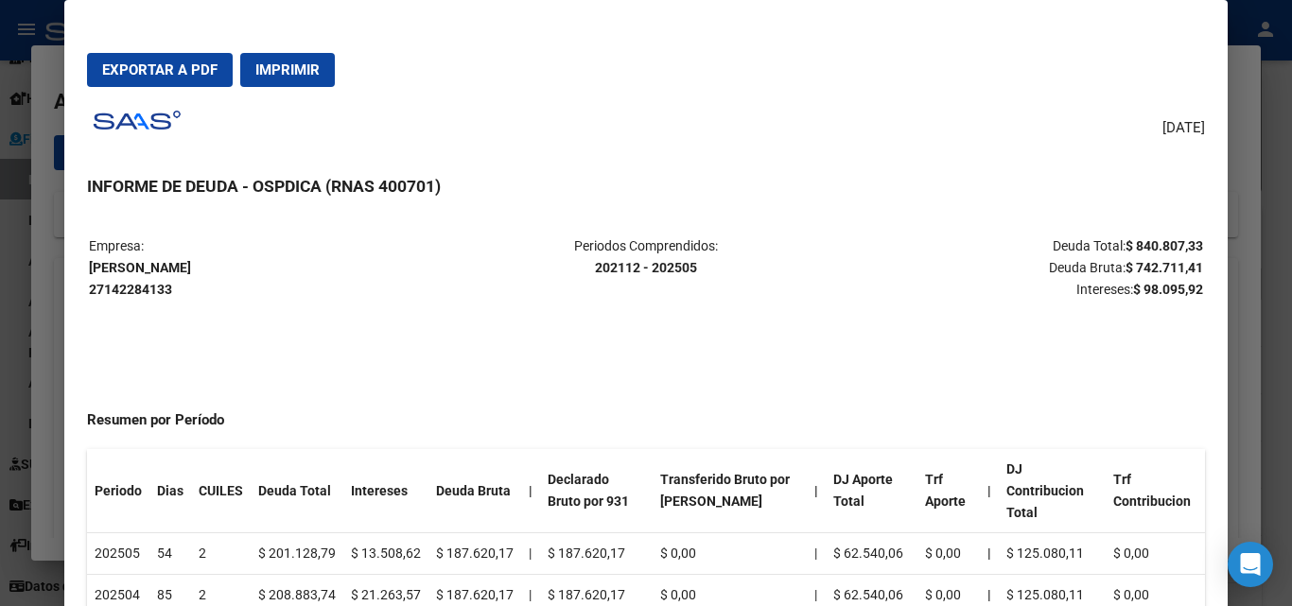
click at [1256, 50] on div at bounding box center [646, 303] width 1292 height 606
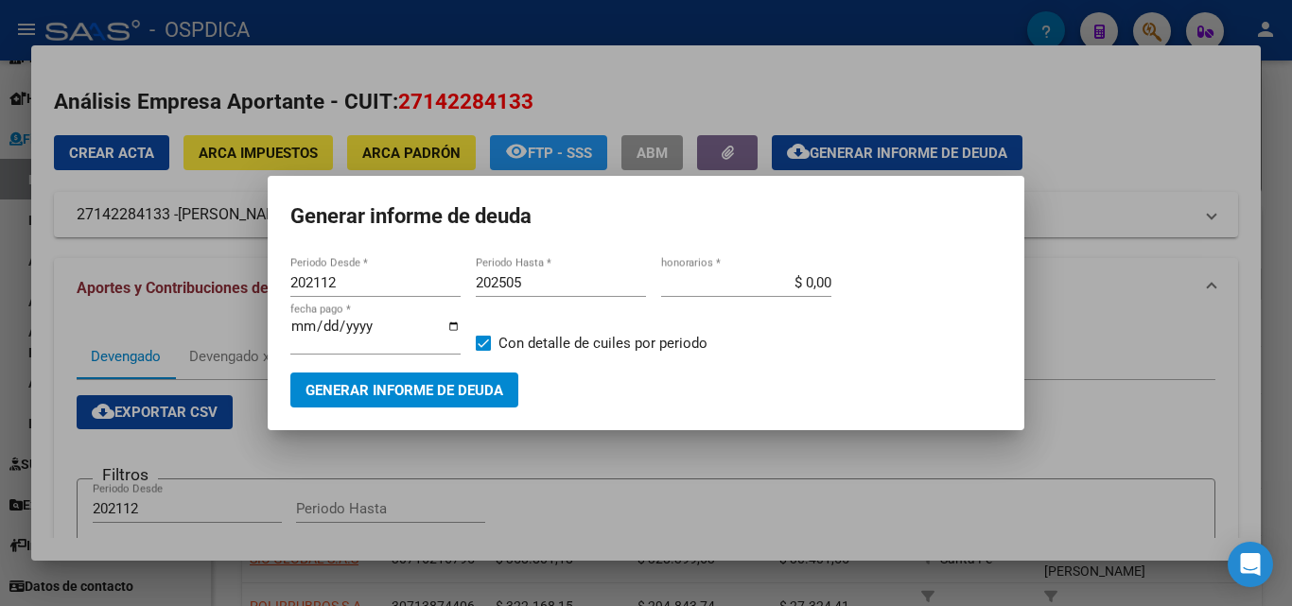
click at [1059, 175] on div at bounding box center [646, 303] width 1292 height 606
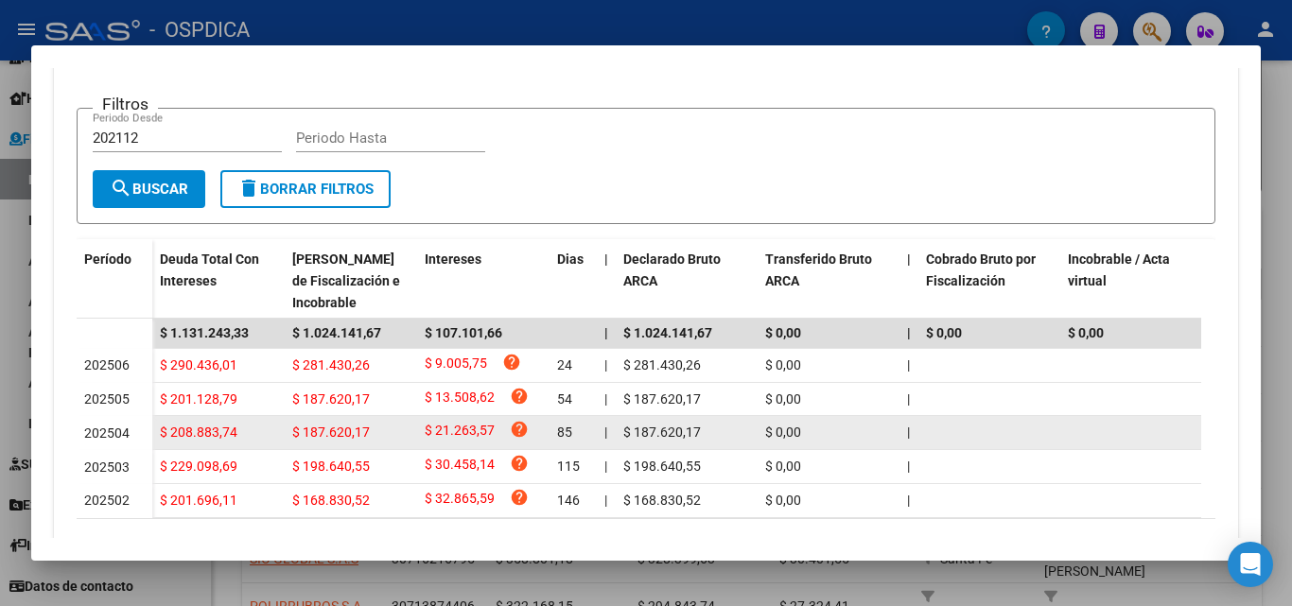
scroll to position [378, 0]
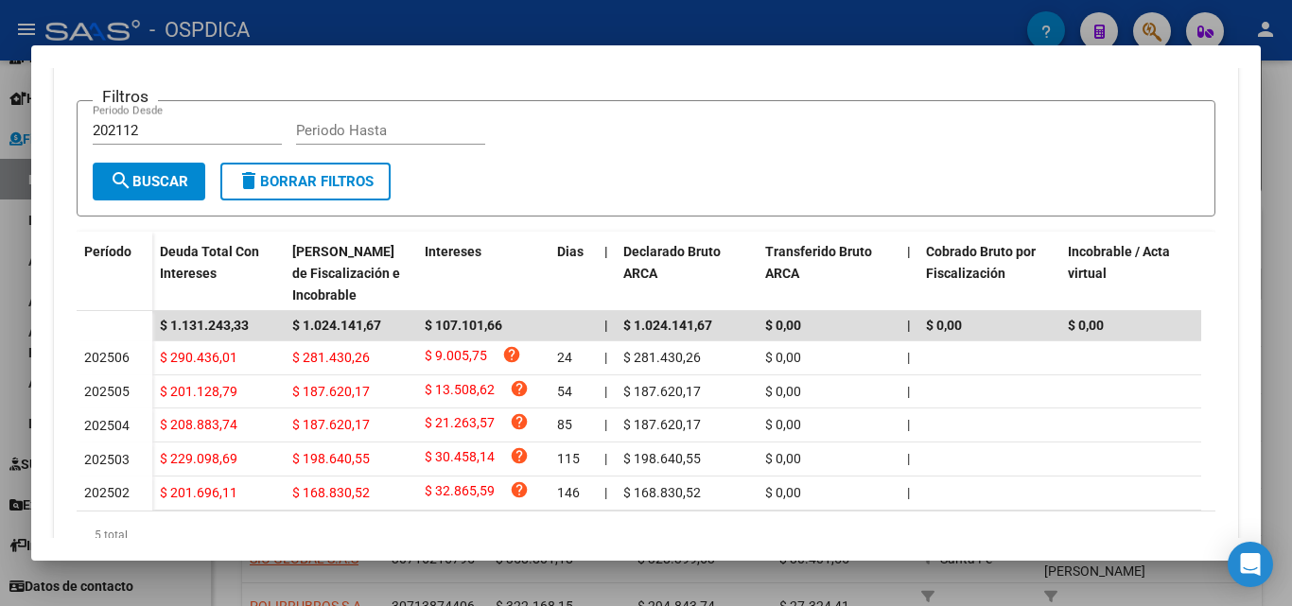
click at [1275, 114] on div at bounding box center [646, 303] width 1292 height 606
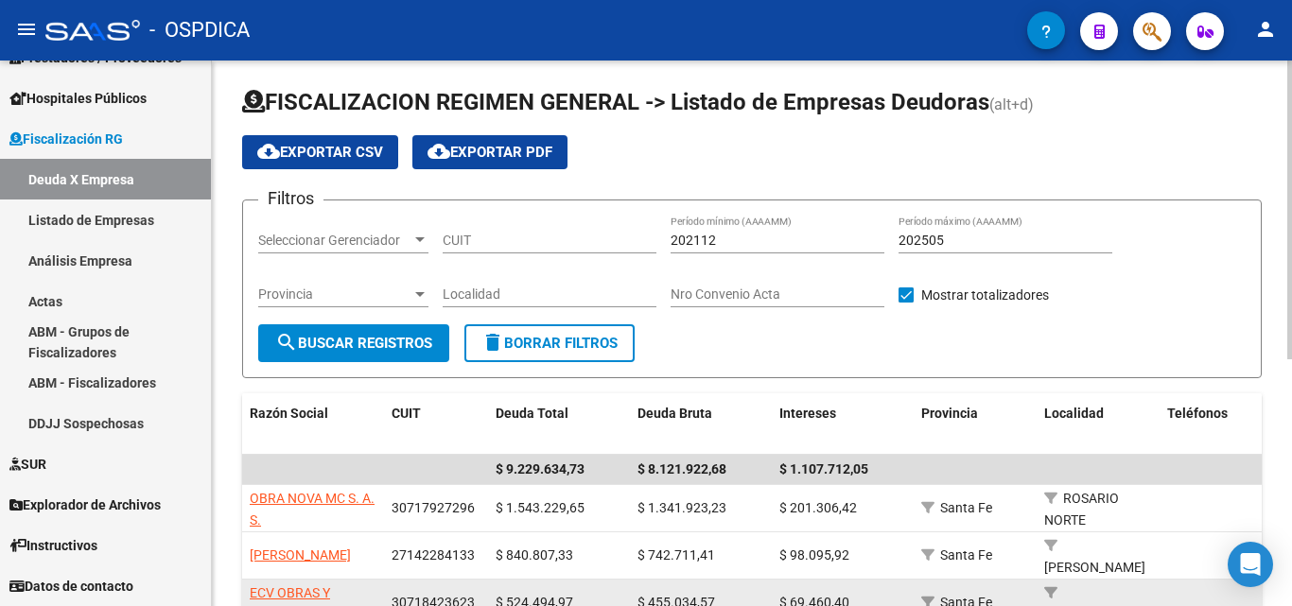
scroll to position [0, 0]
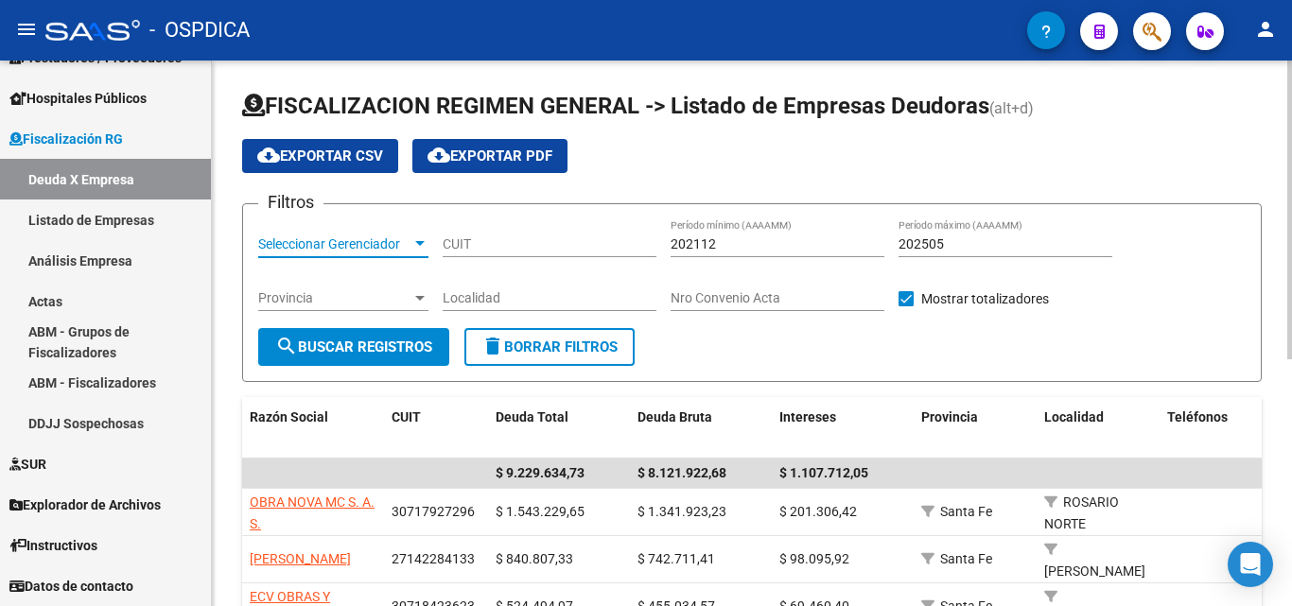
click at [423, 238] on div at bounding box center [420, 244] width 17 height 15
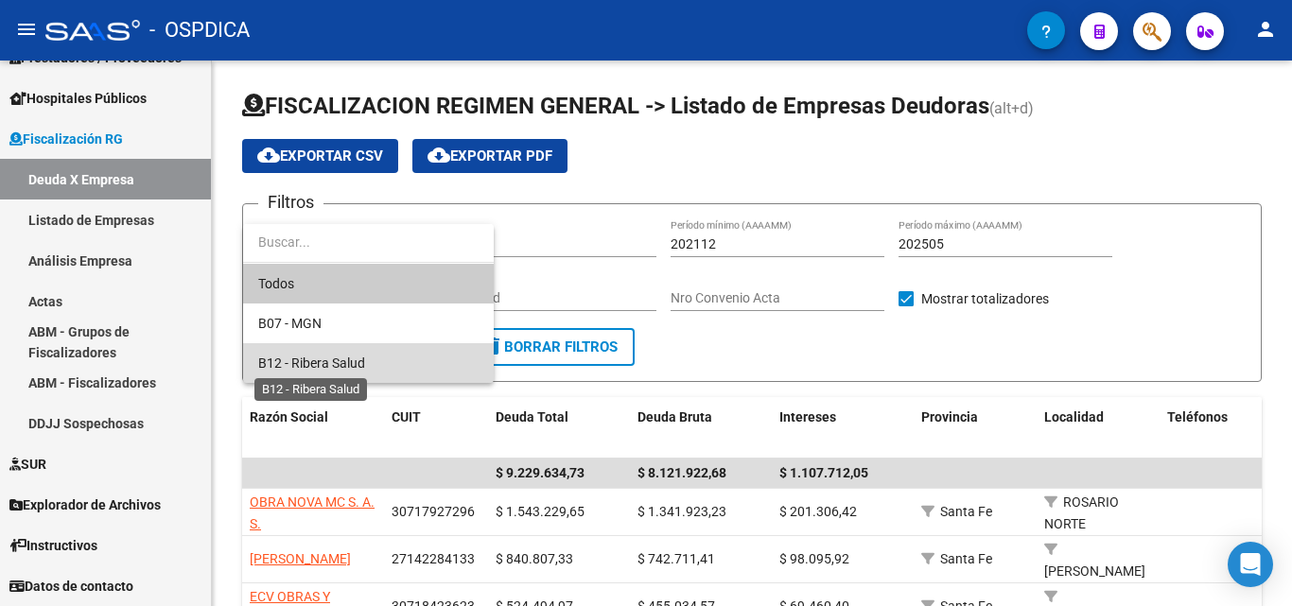
click at [305, 356] on span "B12 - Ribera Salud" at bounding box center [311, 363] width 107 height 15
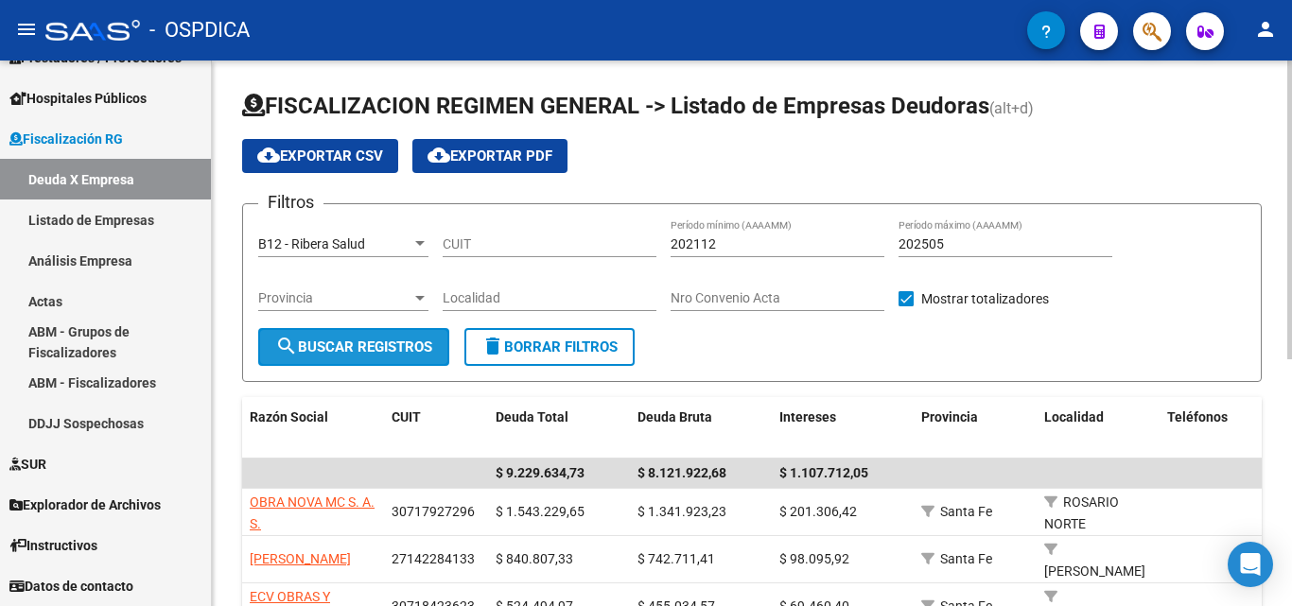
click at [350, 344] on span "search Buscar Registros" at bounding box center [353, 347] width 157 height 17
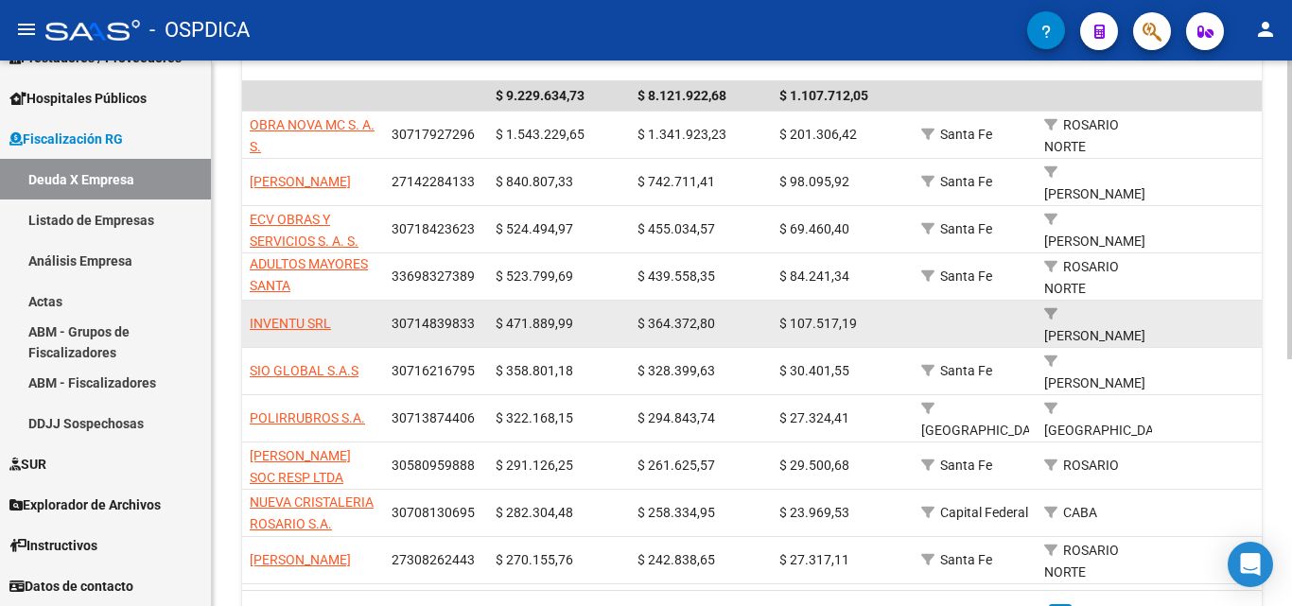
scroll to position [378, 0]
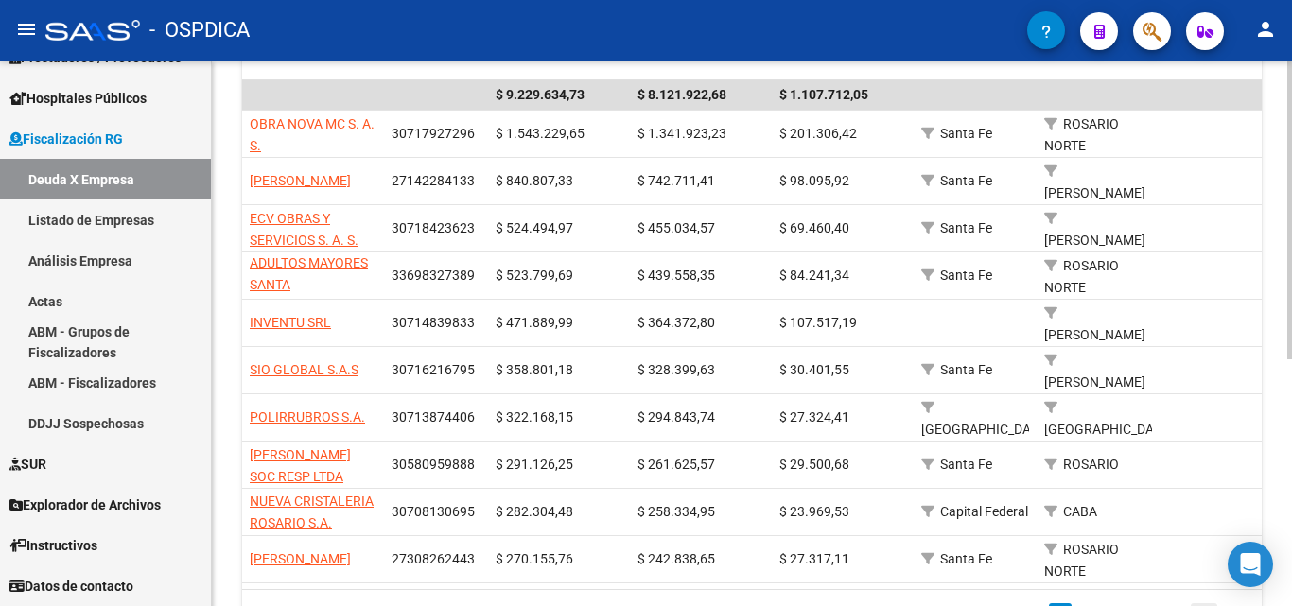
click at [1197, 602] on icon "go to next page" at bounding box center [1204, 613] width 15 height 23
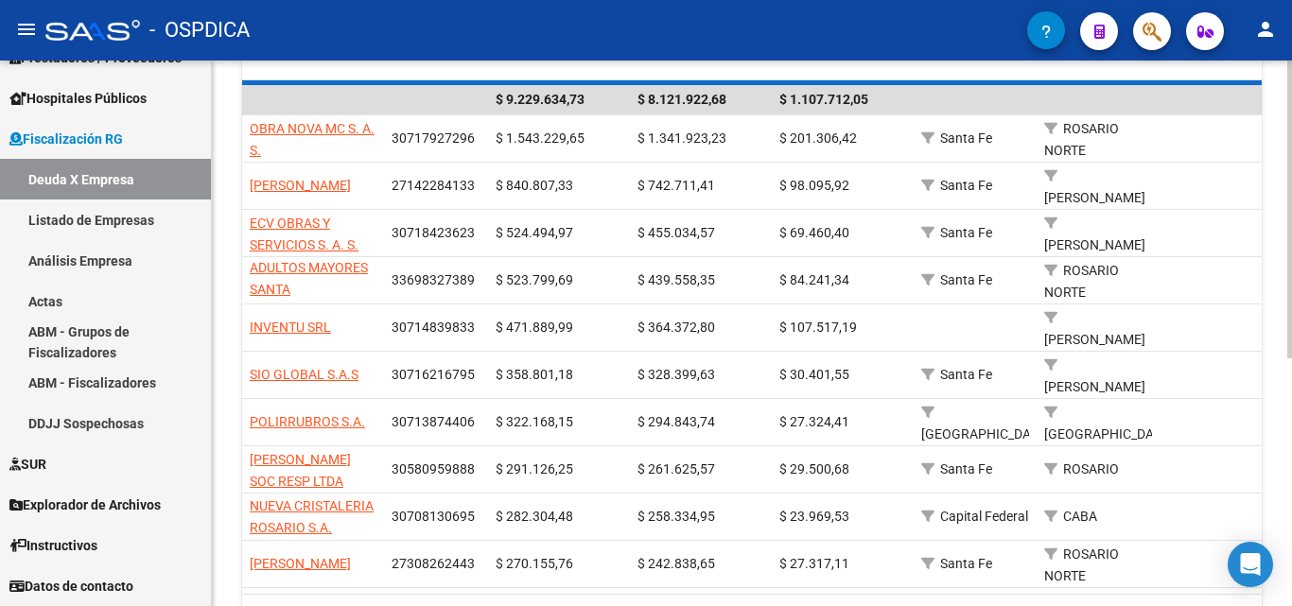
scroll to position [4, 0]
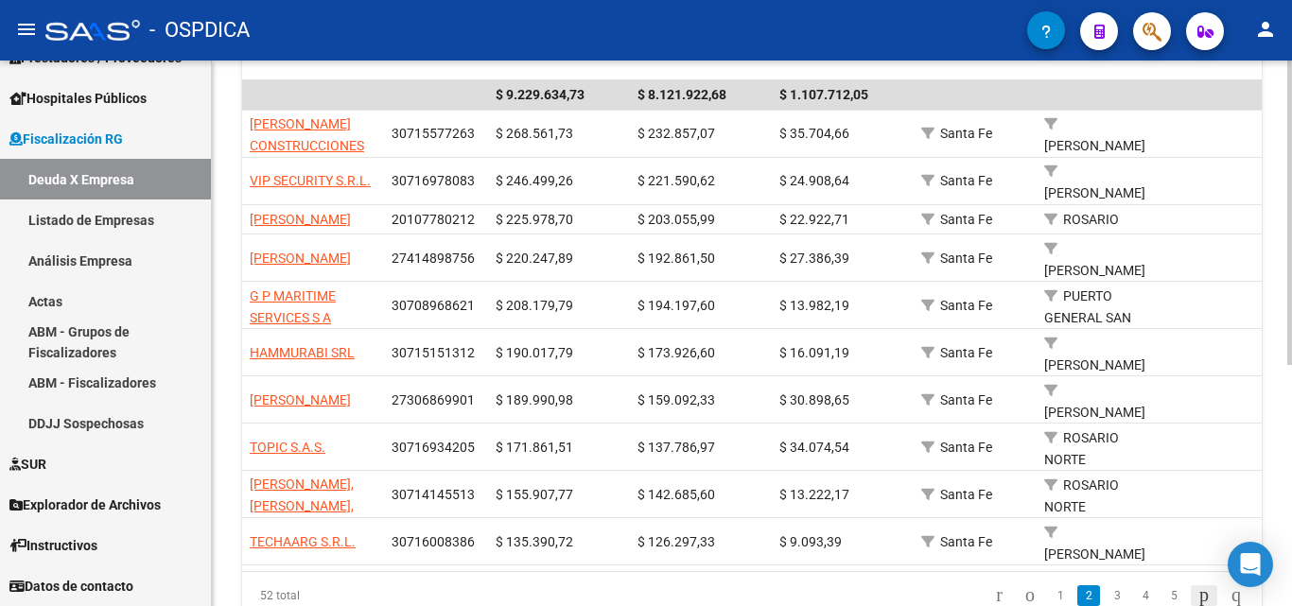
click at [1198, 584] on icon "go to next page" at bounding box center [1204, 595] width 15 height 23
click at [1198, 573] on div "52 total 1 2 3 4 5" at bounding box center [752, 595] width 1020 height 47
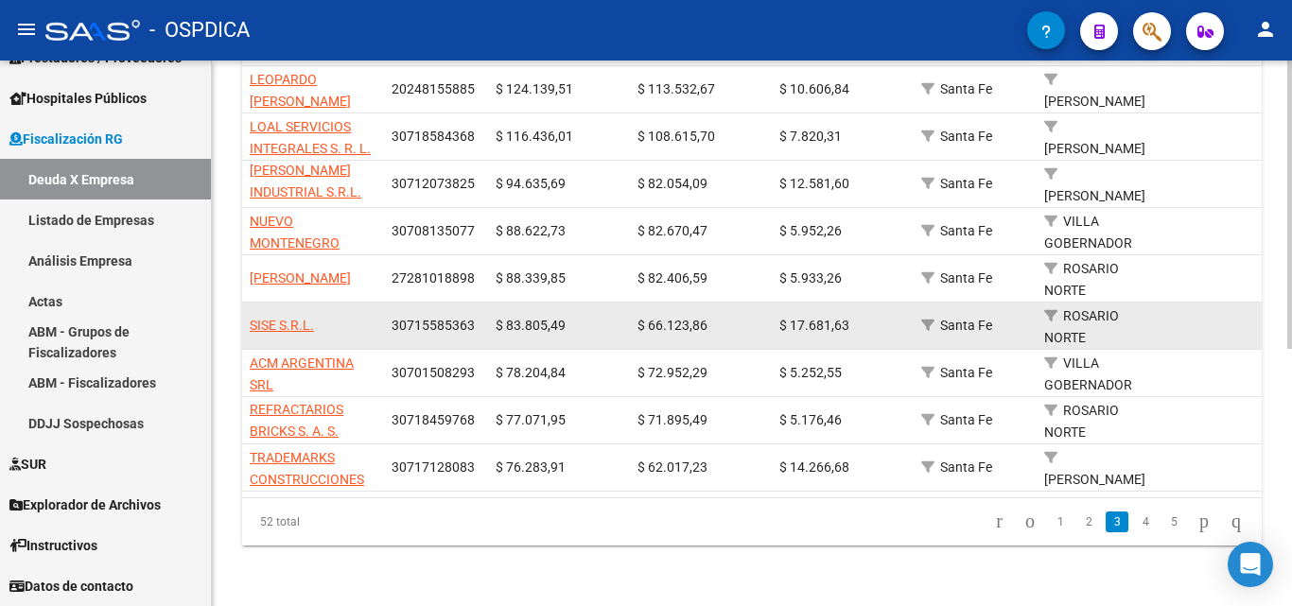
scroll to position [485, 0]
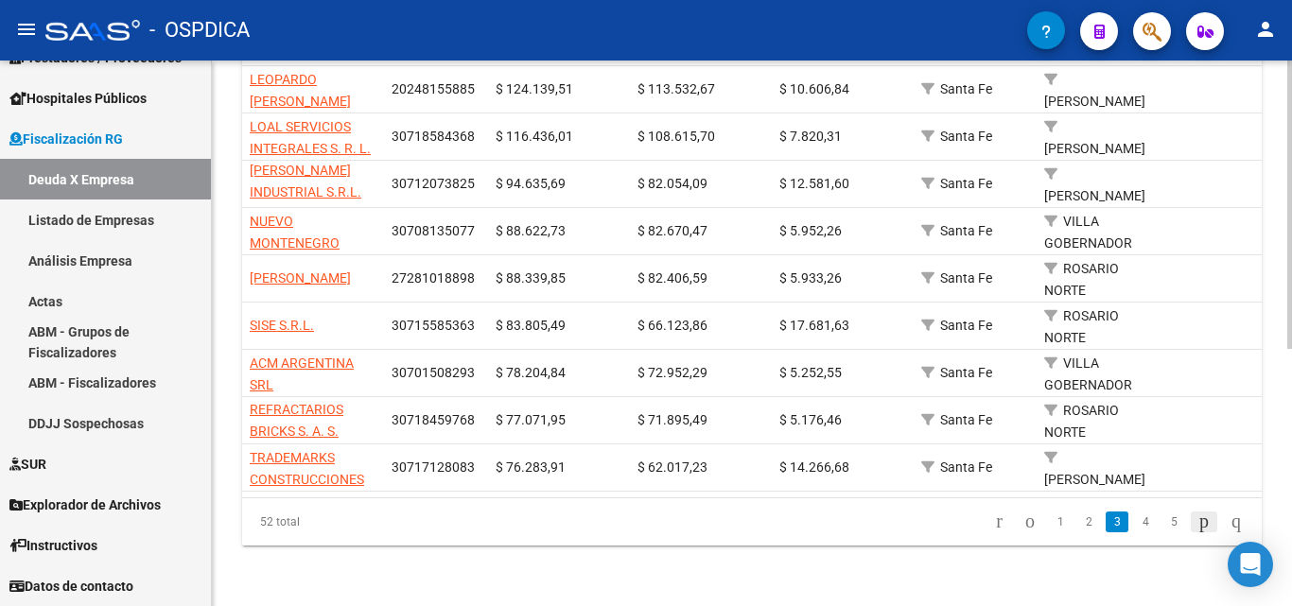
click at [1197, 517] on icon "go to next page" at bounding box center [1204, 521] width 15 height 23
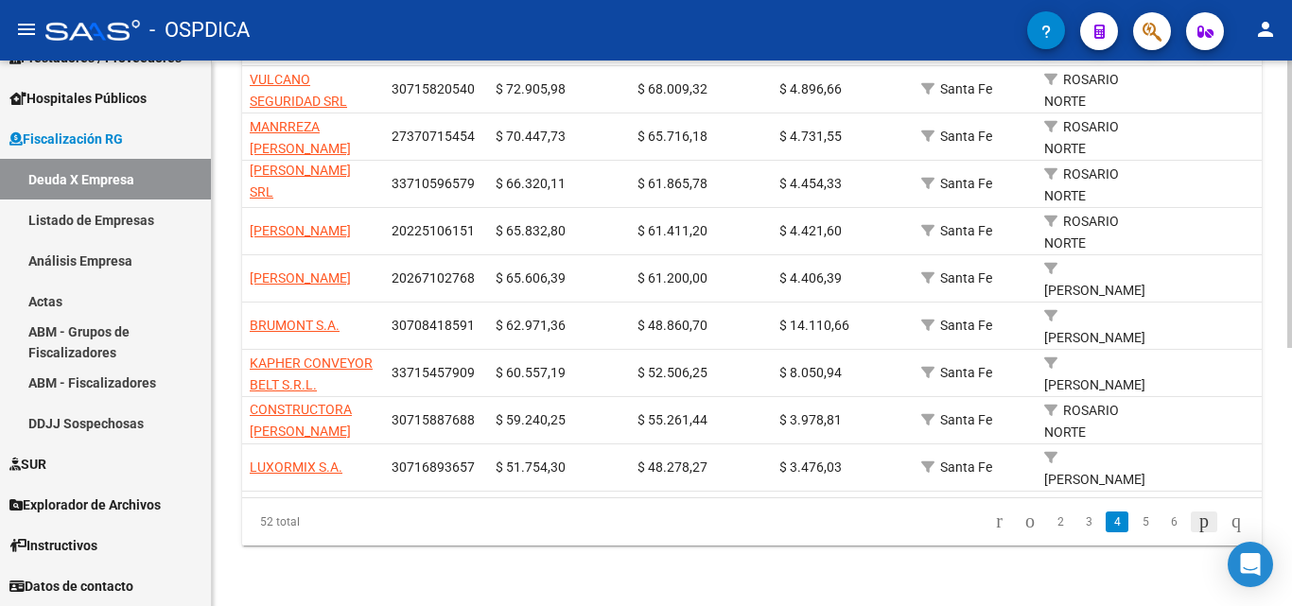
scroll to position [450, 0]
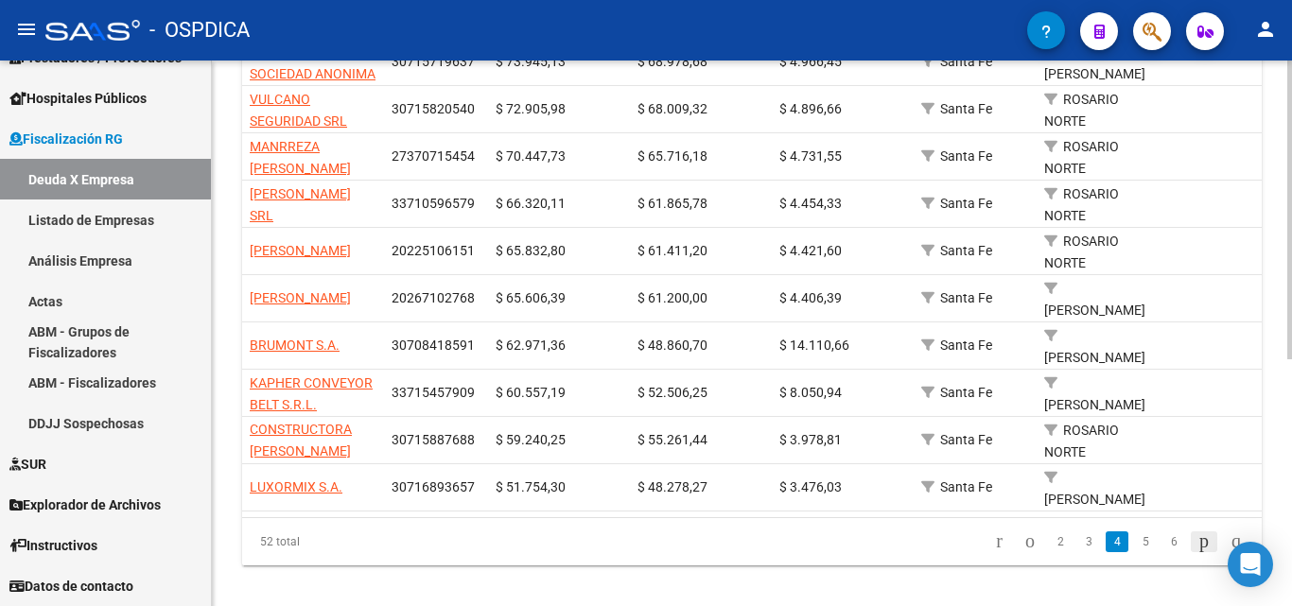
click at [1197, 530] on icon "go to next page" at bounding box center [1204, 541] width 15 height 23
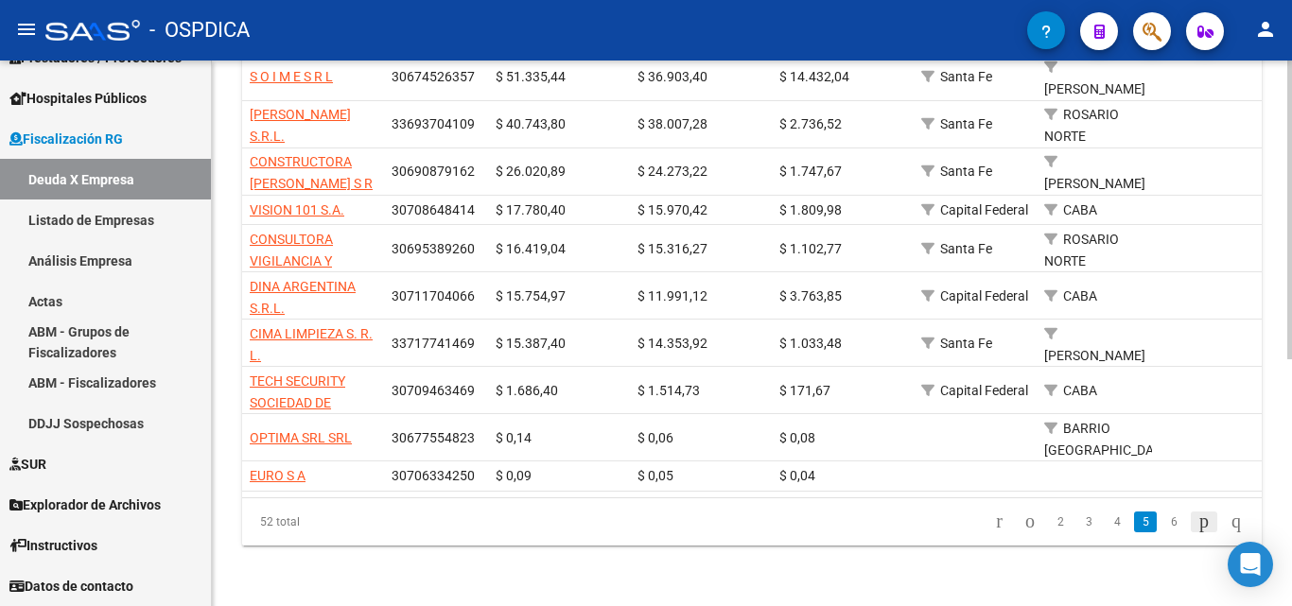
click at [1197, 518] on icon "go to next page" at bounding box center [1204, 521] width 15 height 23
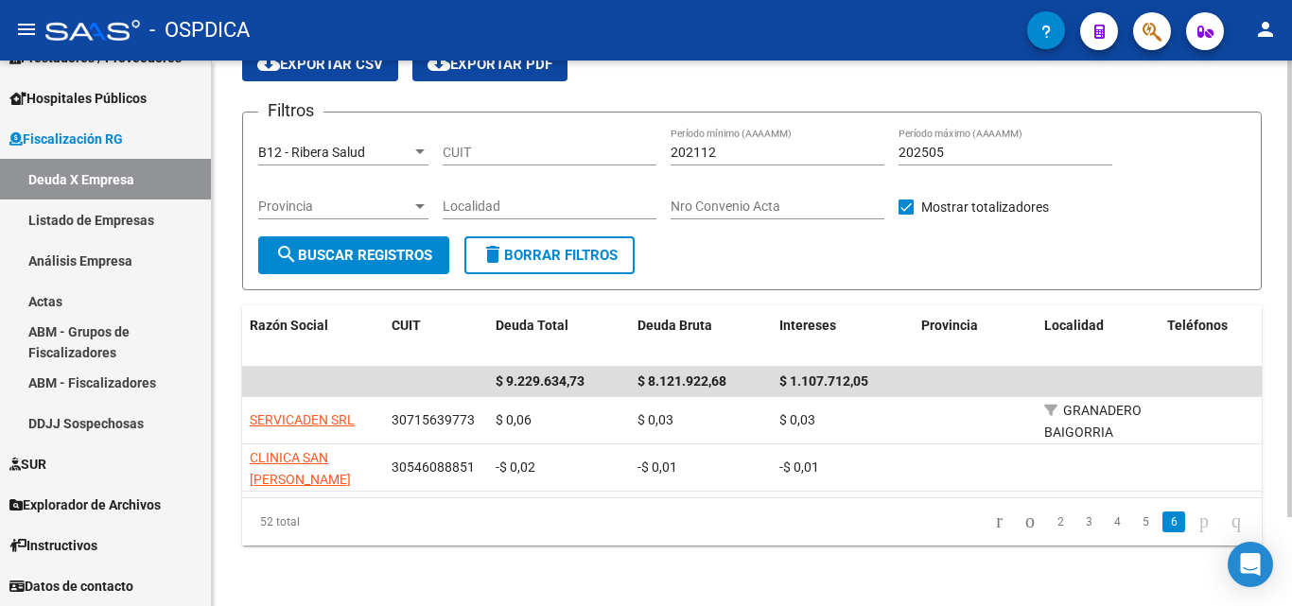
scroll to position [107, 0]
click at [993, 516] on icon "go to first page" at bounding box center [999, 521] width 12 height 23
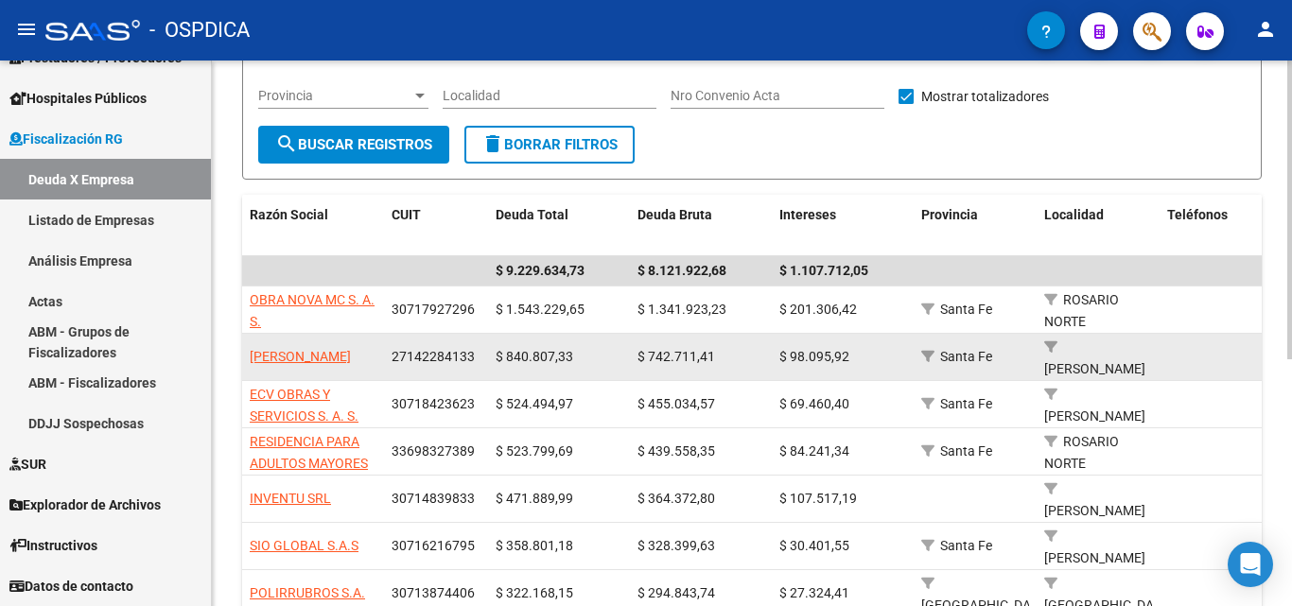
scroll to position [202, 0]
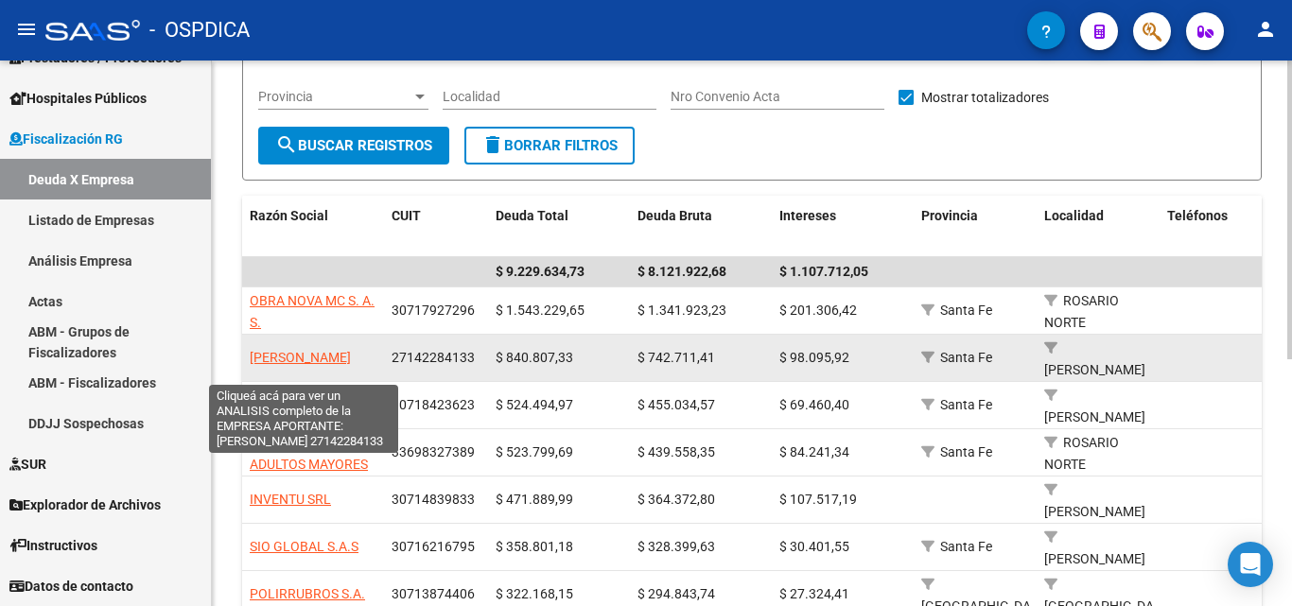
click at [346, 350] on span "[PERSON_NAME]" at bounding box center [300, 357] width 101 height 15
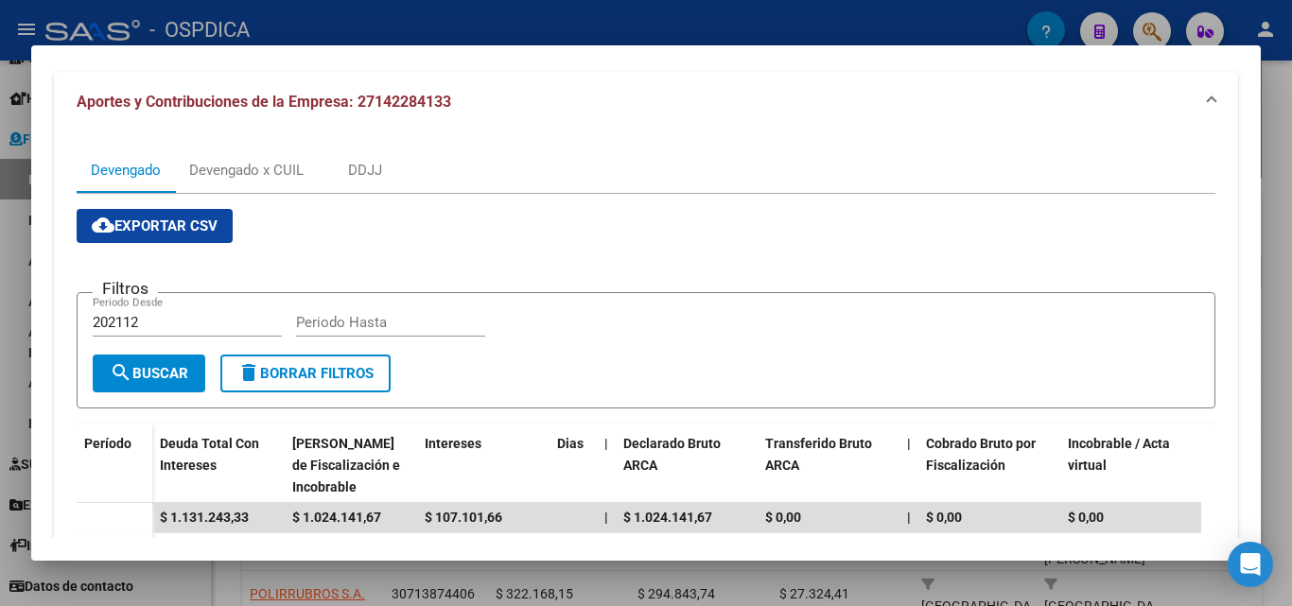
scroll to position [189, 0]
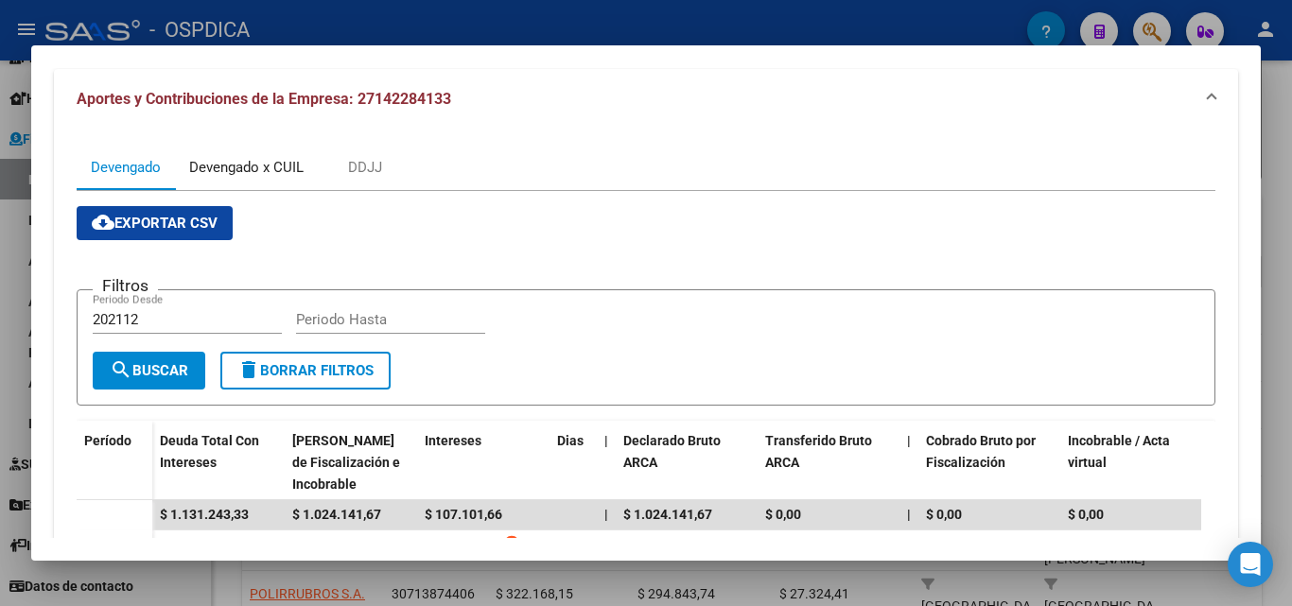
click at [256, 174] on div "Devengado x CUIL" at bounding box center [246, 167] width 114 height 21
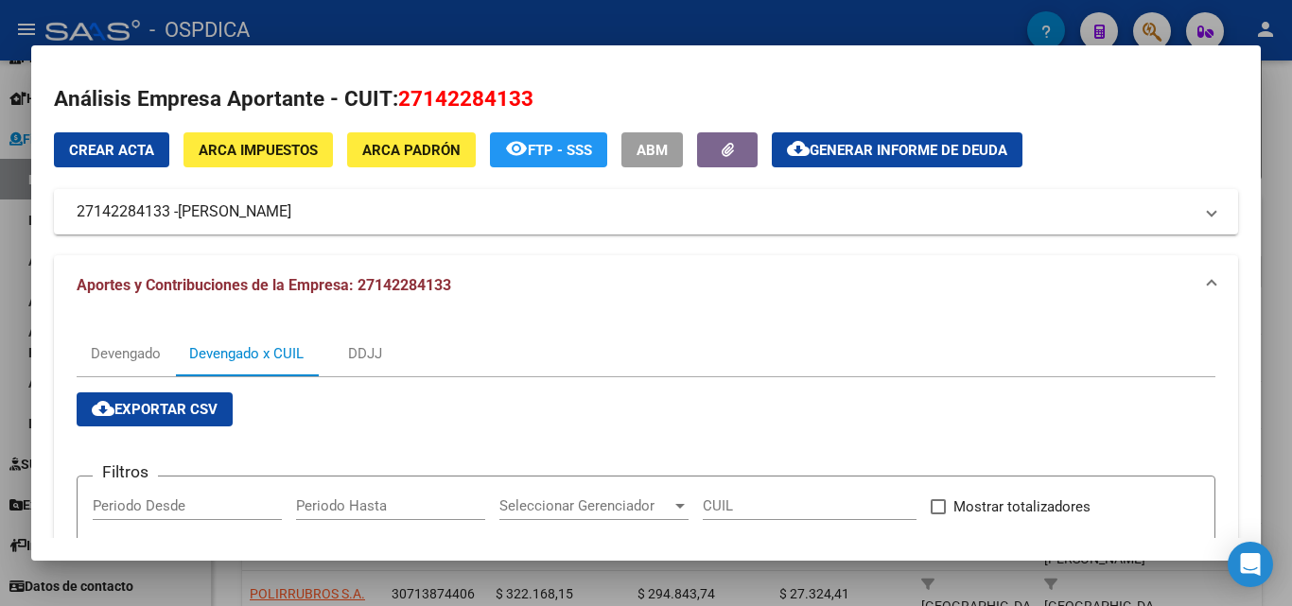
scroll to position [0, 0]
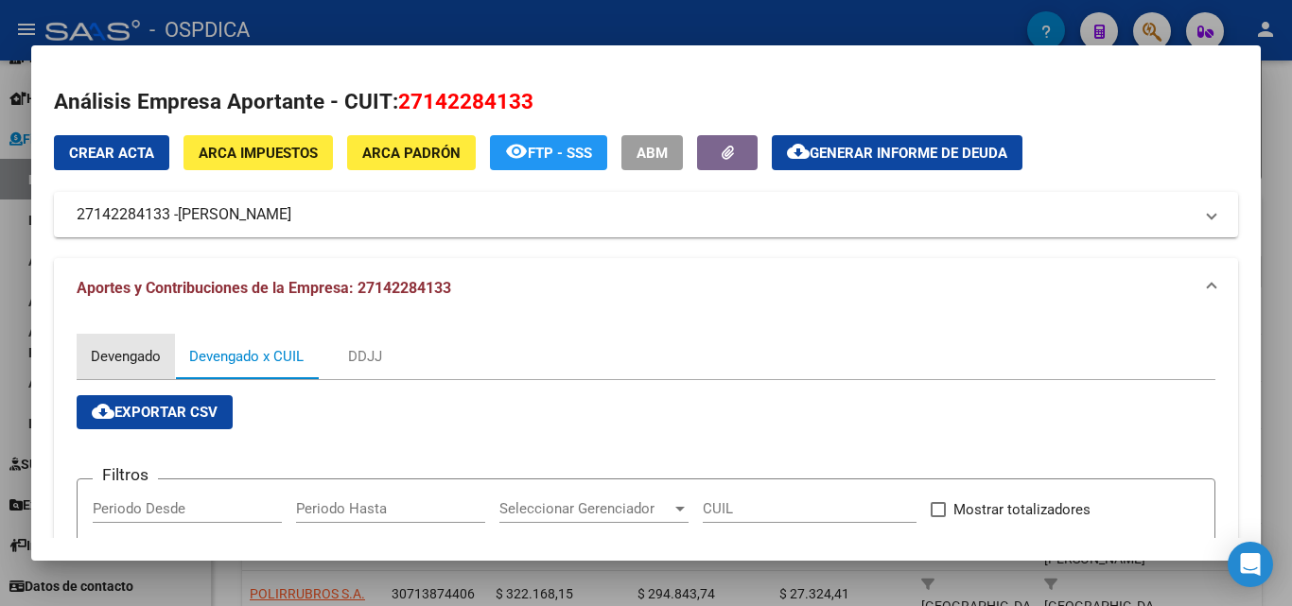
click at [120, 360] on div "Devengado" at bounding box center [126, 356] width 70 height 21
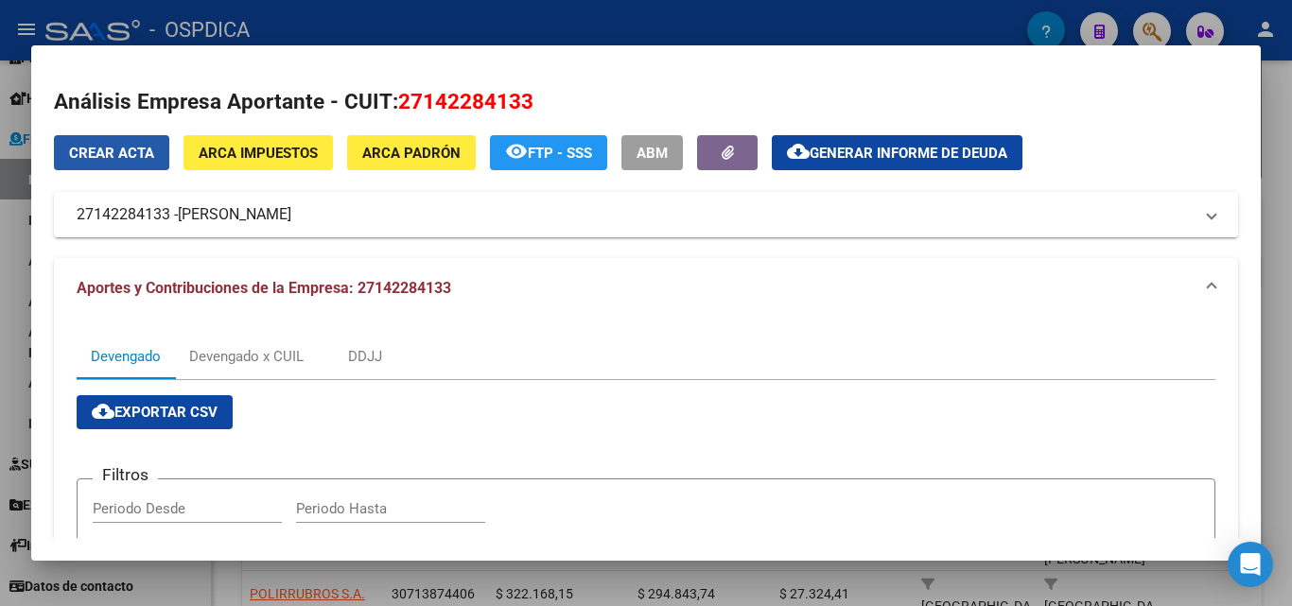
click at [114, 146] on span "Crear Acta" at bounding box center [111, 153] width 85 height 17
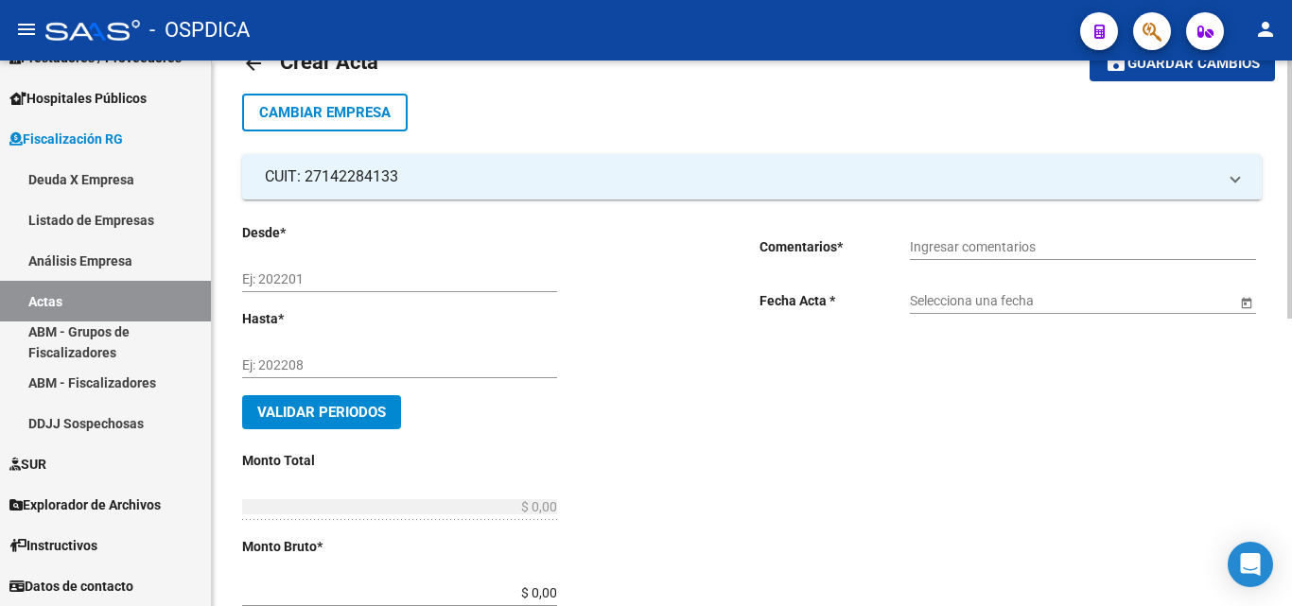
scroll to position [95, 0]
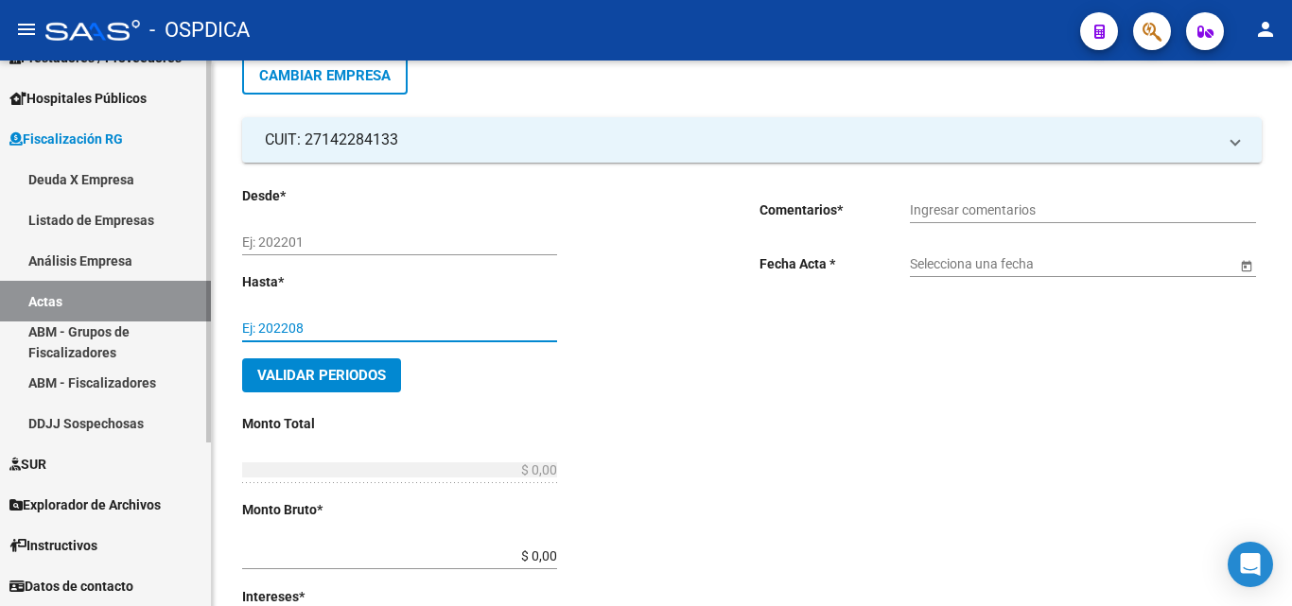
drag, startPoint x: 319, startPoint y: 328, endPoint x: 133, endPoint y: 324, distance: 185.5
click at [133, 324] on mat-sidenav-container "Firma Express Reportes Ingresos Devengados Detalles por CUIL RG Detalles - MT/P…" at bounding box center [646, 334] width 1292 height 546
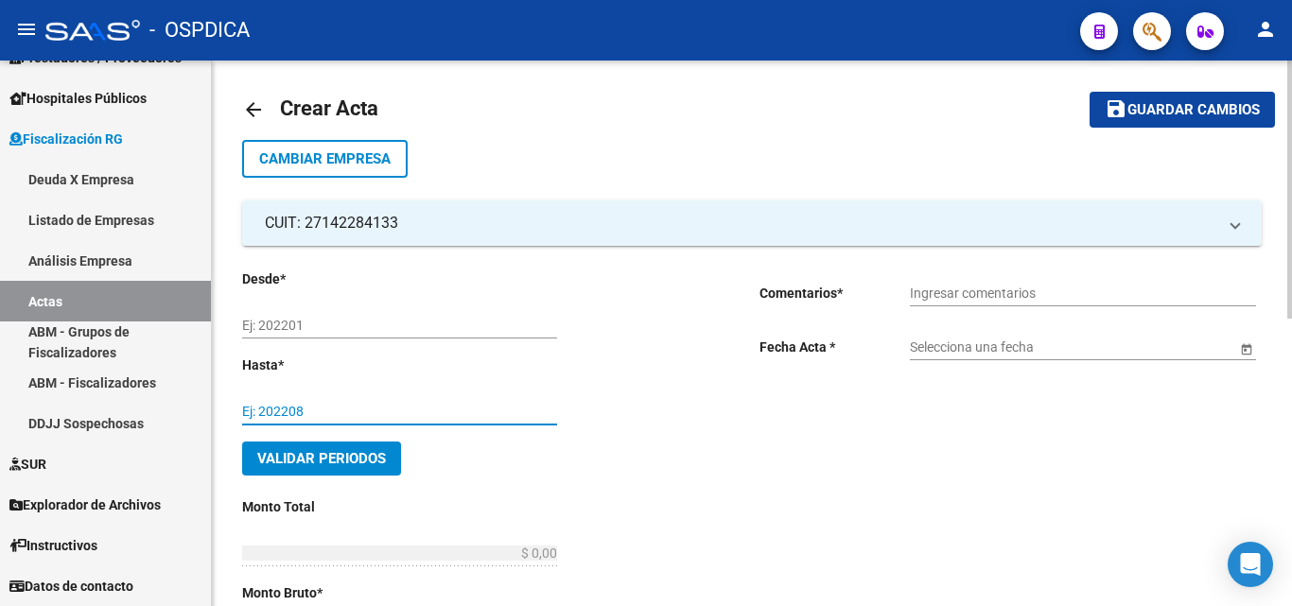
scroll to position [0, 0]
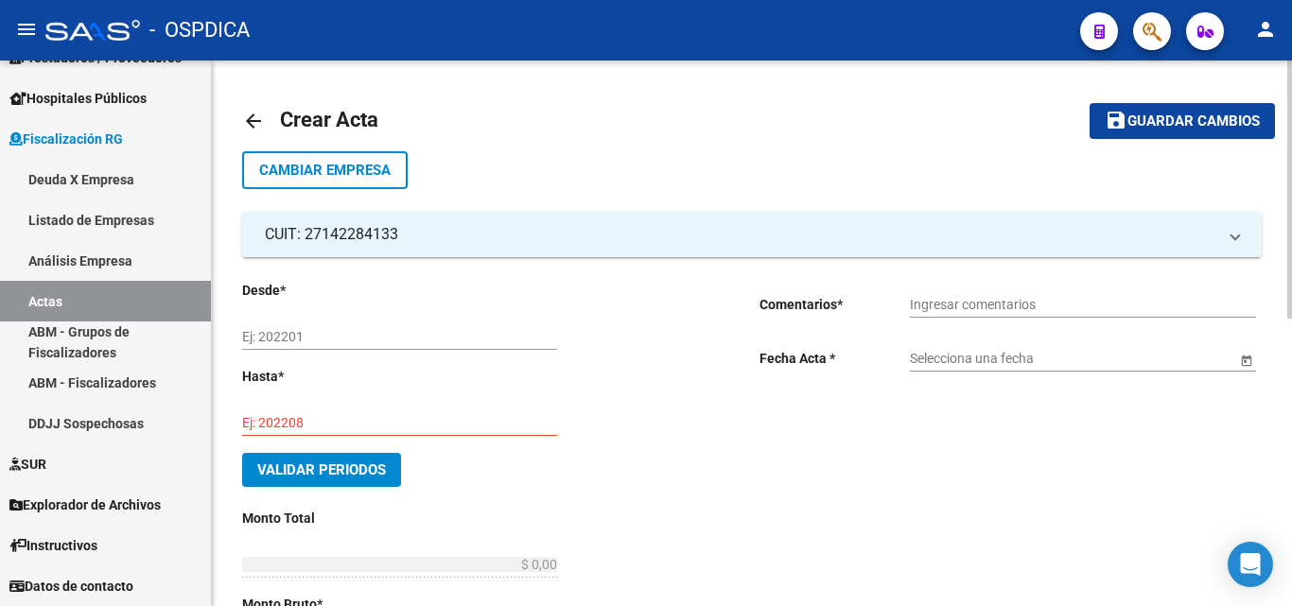
click at [247, 121] on mat-icon "arrow_back" at bounding box center [253, 121] width 23 height 23
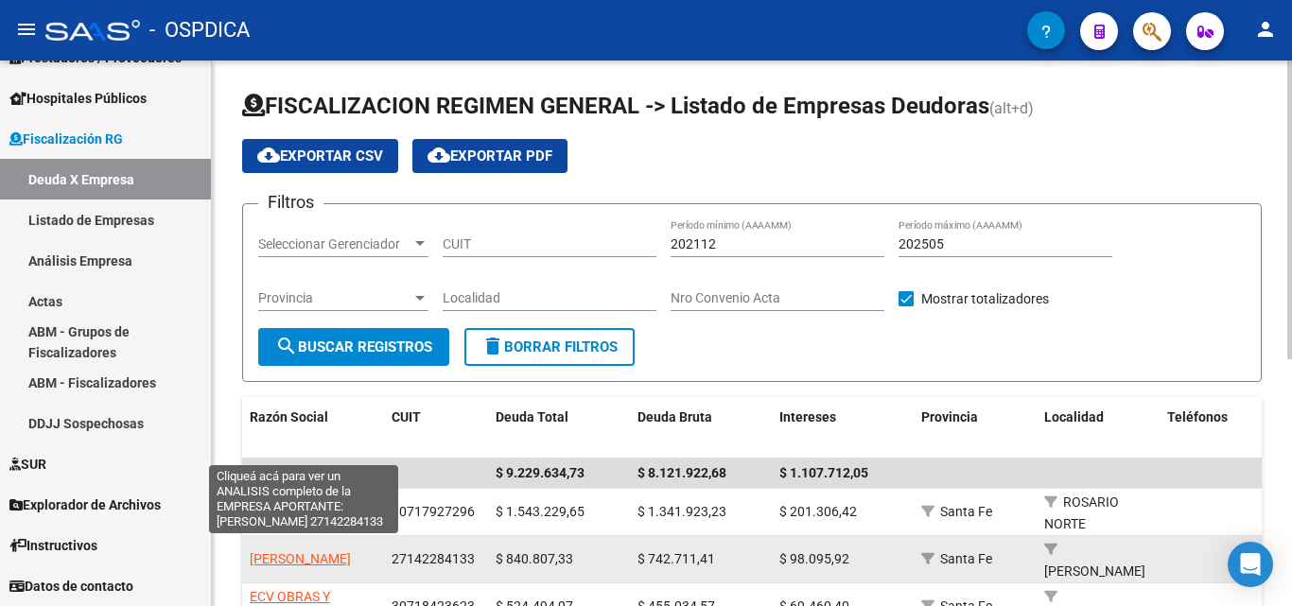
click at [315, 552] on span "[PERSON_NAME]" at bounding box center [300, 559] width 101 height 15
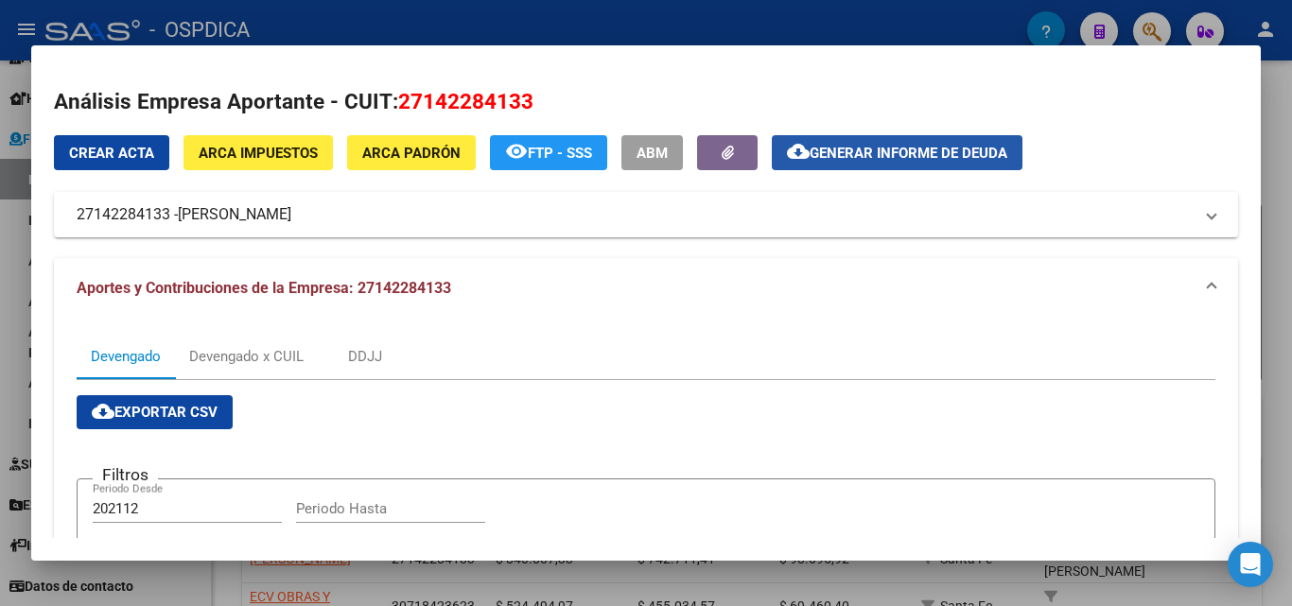
click at [894, 141] on button "cloud_download Generar informe de deuda" at bounding box center [897, 152] width 251 height 35
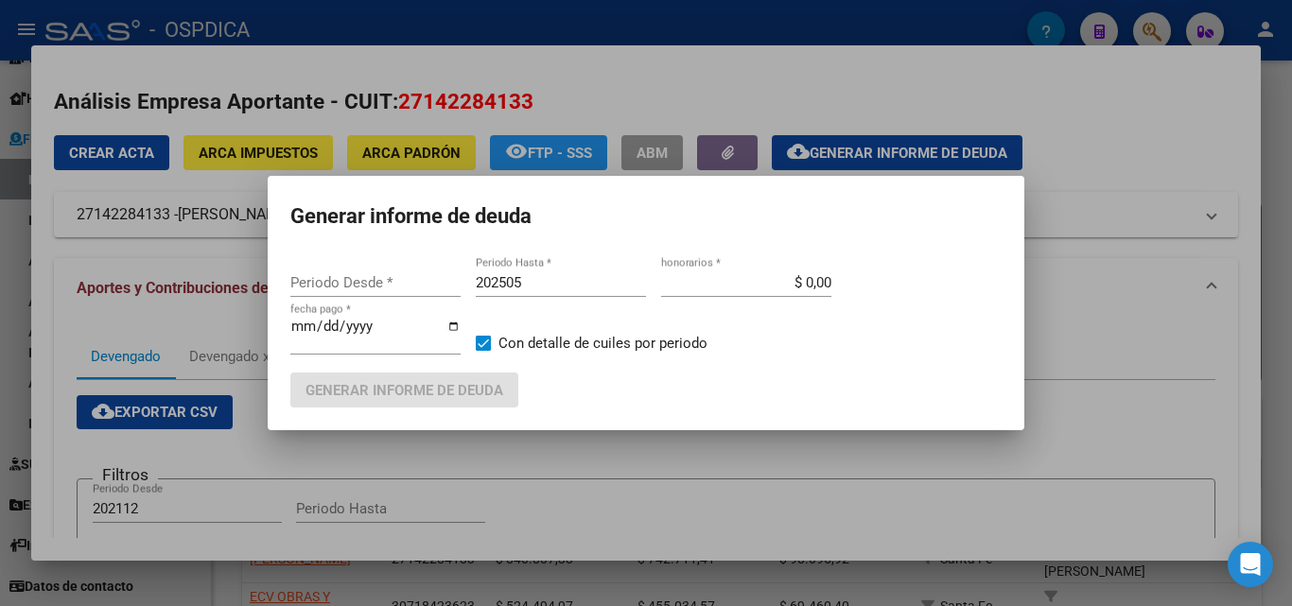
type input "202112"
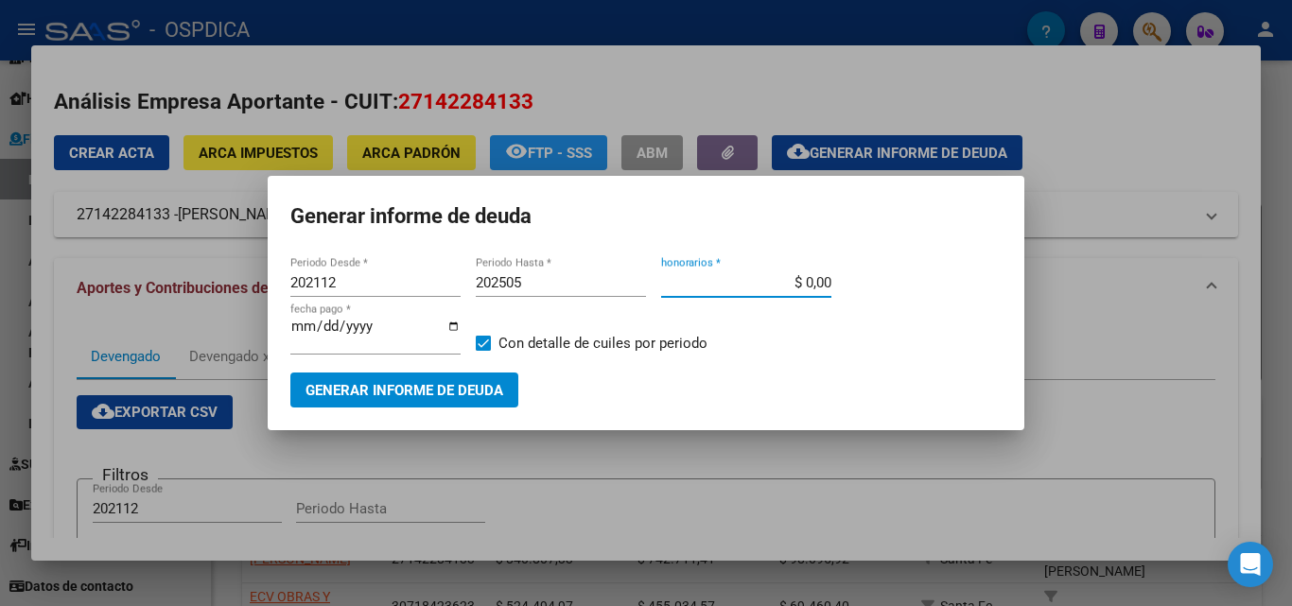
click at [681, 287] on input "$ 0,00" at bounding box center [746, 282] width 170 height 17
click at [1176, 93] on div at bounding box center [646, 303] width 1292 height 606
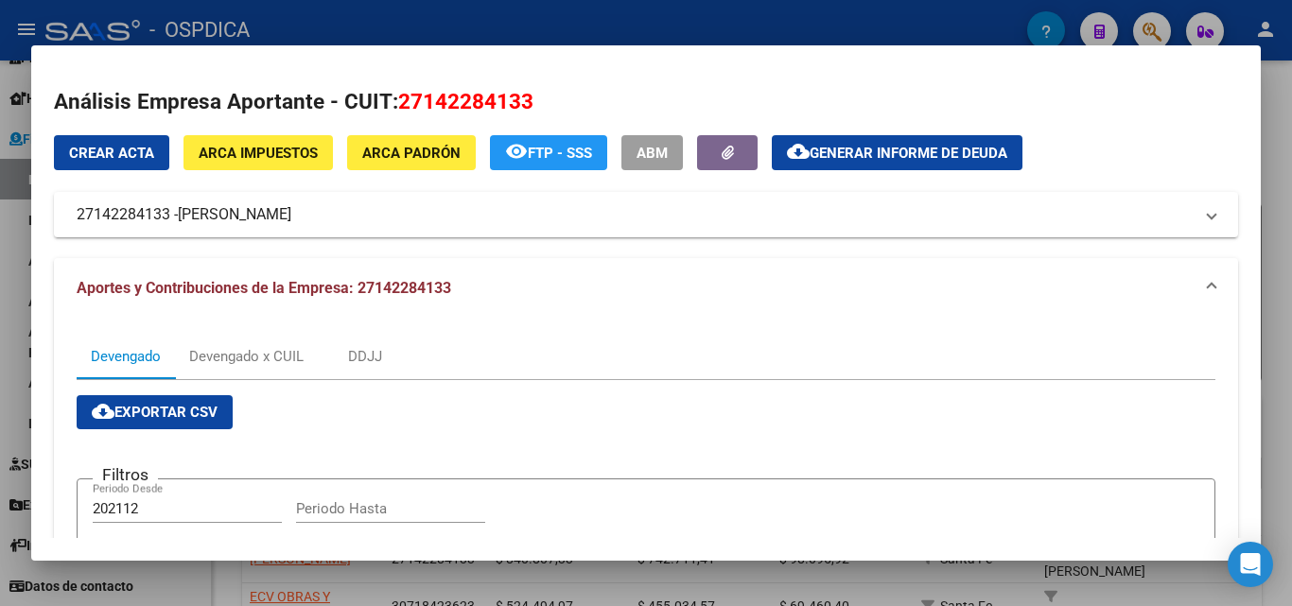
scroll to position [95, 0]
